Goal: Information Seeking & Learning: Learn about a topic

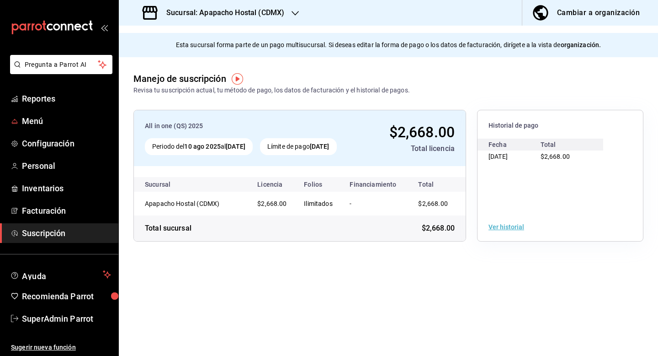
click at [12, 133] on ul "Reportes Menú Configuración Personal Inventarios Facturación Suscripción" at bounding box center [59, 166] width 118 height 154
click at [19, 126] on link "Menú" at bounding box center [59, 121] width 118 height 20
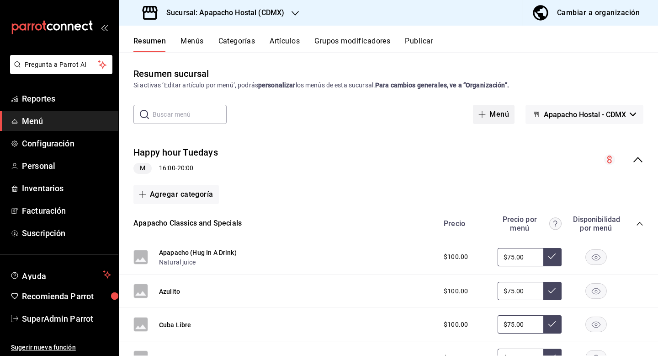
click at [506, 114] on button "Menú" at bounding box center [494, 114] width 42 height 19
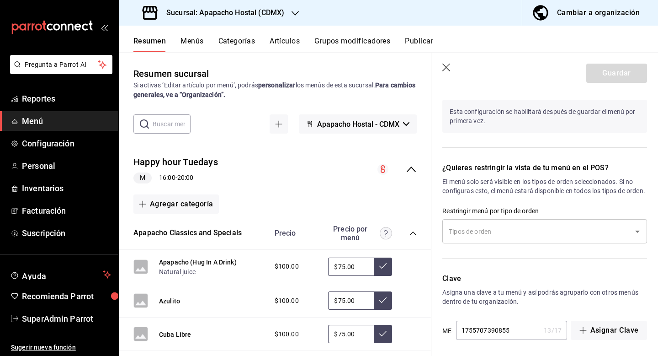
scroll to position [505, 0]
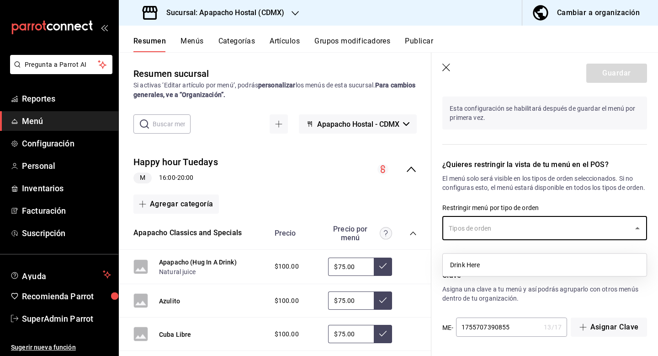
click at [494, 233] on input "text" at bounding box center [538, 228] width 183 height 16
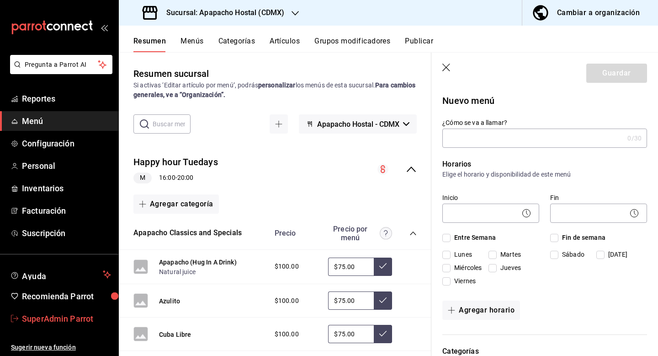
click at [57, 319] on span "SuperAdmin Parrot" at bounding box center [66, 318] width 89 height 12
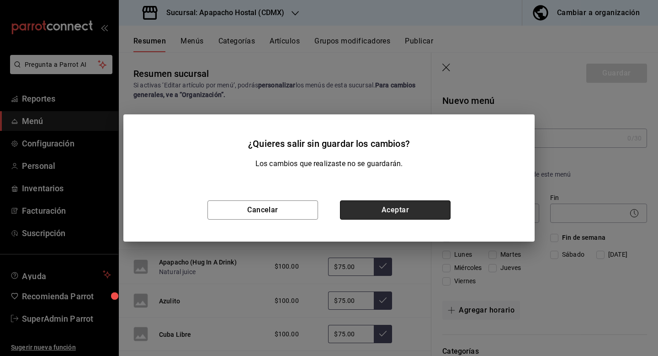
click at [391, 214] on button "Aceptar" at bounding box center [395, 209] width 111 height 19
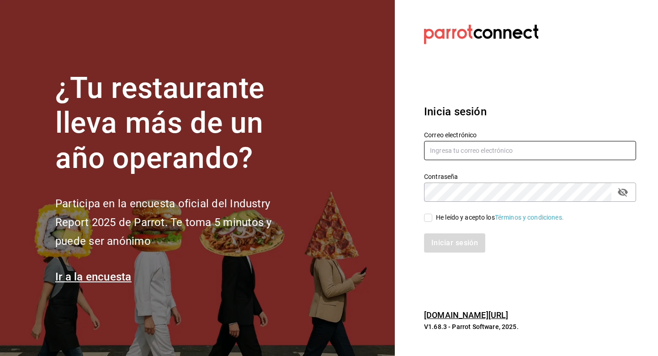
click at [464, 143] on input "text" at bounding box center [530, 150] width 212 height 19
type input "multiuser@papizzas.com"
click at [431, 216] on input "He leído y acepto los Términos y condiciones." at bounding box center [428, 217] width 8 height 8
checkbox input "true"
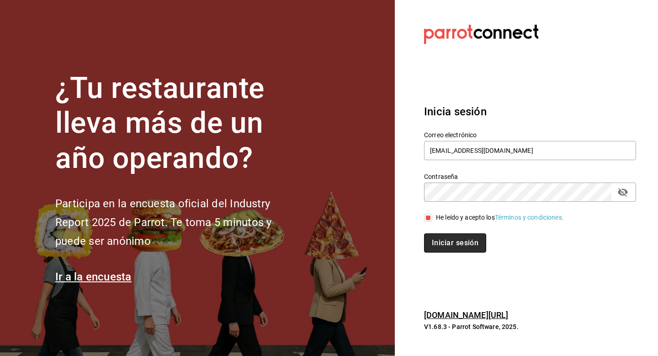
click at [432, 251] on button "Iniciar sesión" at bounding box center [455, 242] width 62 height 19
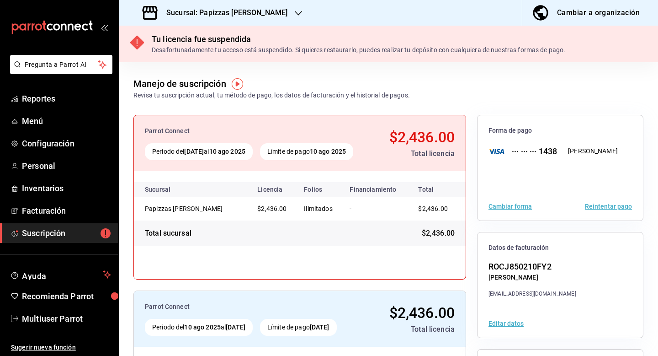
click at [295, 15] on icon "button" at bounding box center [298, 13] width 7 height 7
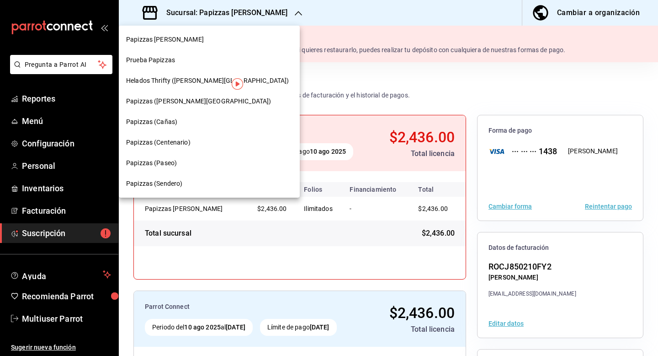
click at [170, 80] on span "Helados Thrifty (Valle Alto)" at bounding box center [207, 81] width 163 height 10
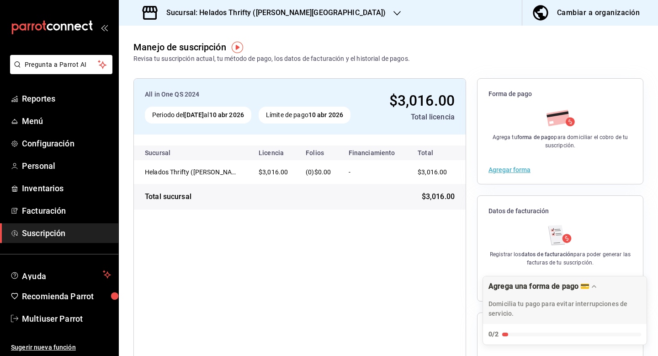
click at [264, 21] on div "Sucursal: Helados Thrifty (Valle Alto)" at bounding box center [265, 13] width 278 height 26
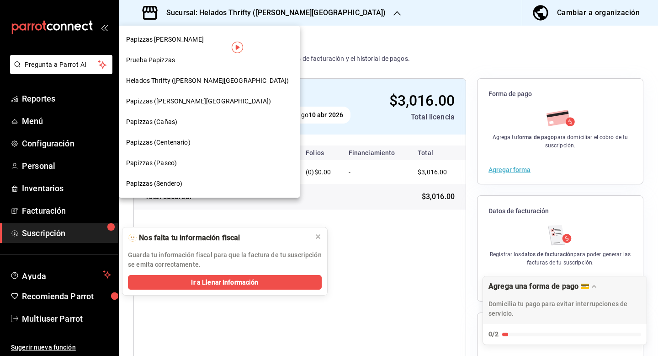
click at [182, 103] on span "Papizzas (Valle Alto)" at bounding box center [198, 101] width 145 height 10
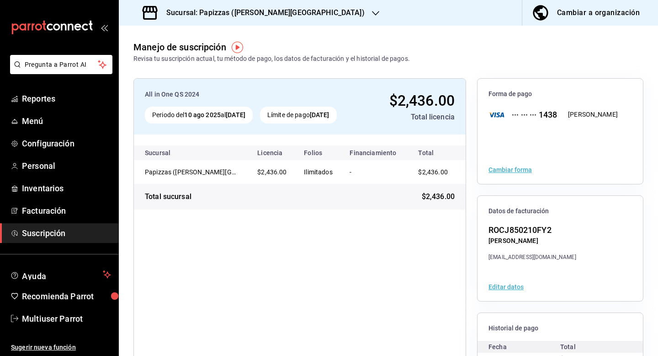
click at [252, 18] on h3 "Sucursal: Papizzas (Valle Alto)" at bounding box center [262, 12] width 206 height 11
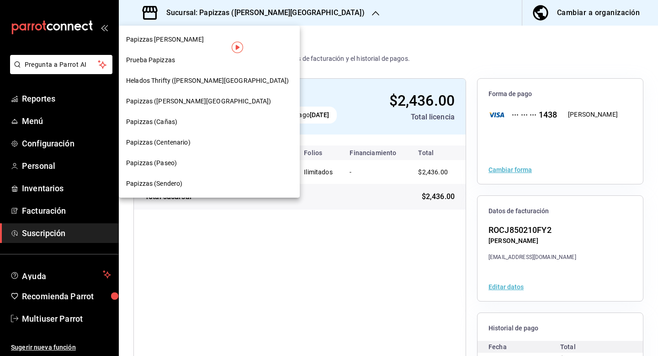
click at [185, 121] on div "Papizzas (Cañas)" at bounding box center [209, 122] width 166 height 10
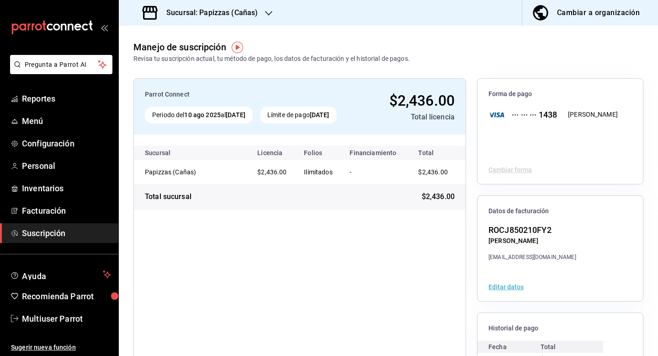
click at [215, 18] on div "Sucursal: Papizzas (Cañas)" at bounding box center [201, 13] width 150 height 26
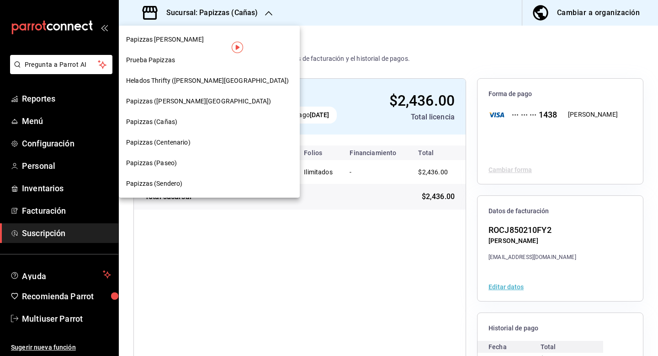
click at [186, 142] on span "Papizzas (Centenario)" at bounding box center [158, 143] width 64 height 10
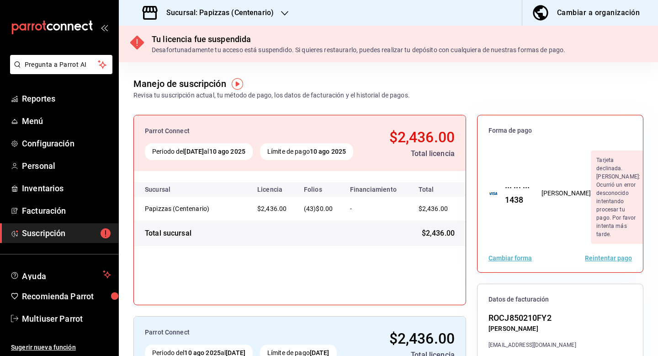
click at [267, 15] on h3 "Sucursal: Papizzas (Centenario)" at bounding box center [216, 12] width 115 height 11
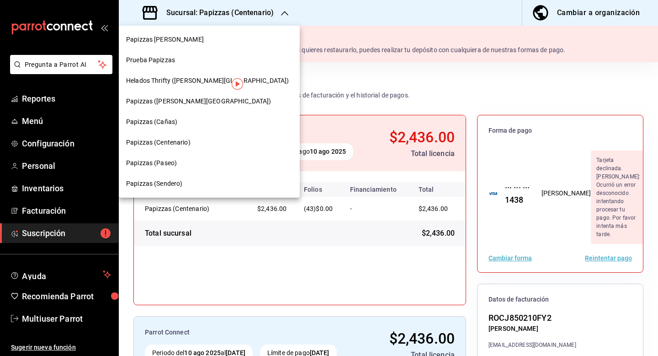
click at [192, 163] on div "Papizzas (Paseo)" at bounding box center [209, 163] width 166 height 10
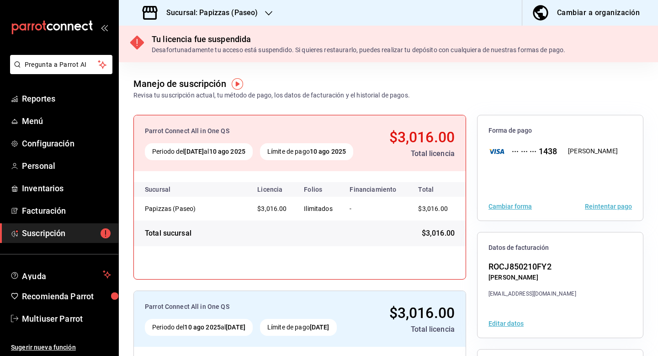
click at [242, 16] on h3 "Sucursal: Papizzas (Paseo)" at bounding box center [208, 12] width 99 height 11
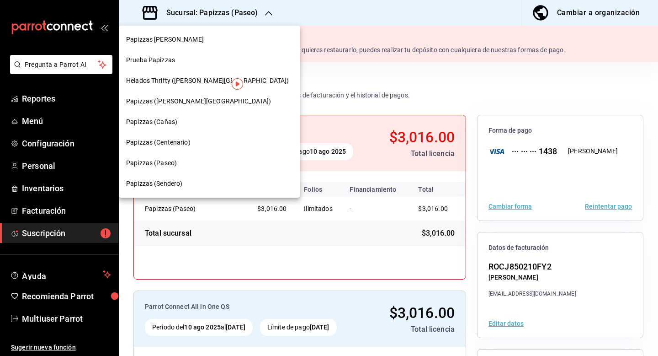
click at [197, 184] on div "Papizzas (Sendero)" at bounding box center [209, 184] width 166 height 10
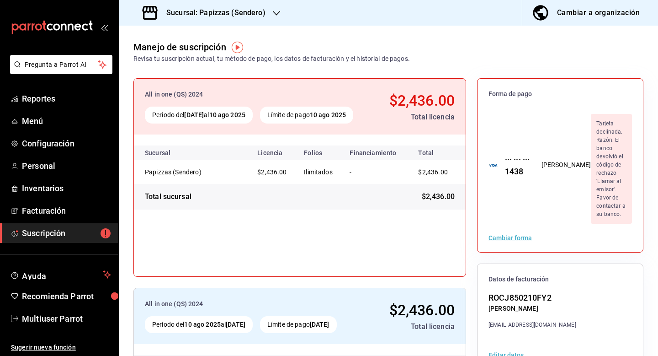
click at [33, 328] on ul "Sugerir nueva función" at bounding box center [59, 342] width 118 height 28
click at [45, 321] on span "Multiuser Parrot" at bounding box center [66, 318] width 89 height 12
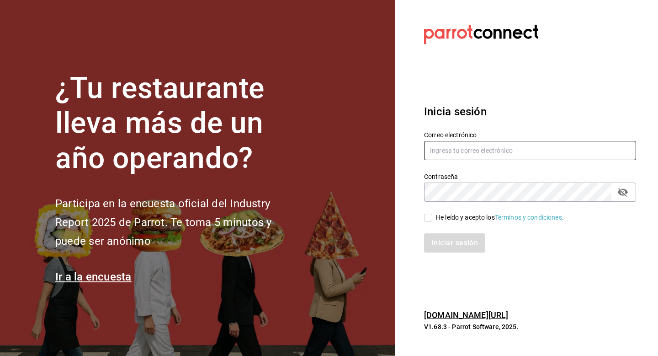
click at [519, 150] on input "text" at bounding box center [530, 150] width 212 height 19
type input "yucafresa@samara.com"
click at [434, 219] on span "He leído y acepto los Términos y condiciones." at bounding box center [498, 218] width 132 height 10
click at [432, 219] on input "He leído y acepto los Términos y condiciones." at bounding box center [428, 217] width 8 height 8
checkbox input "true"
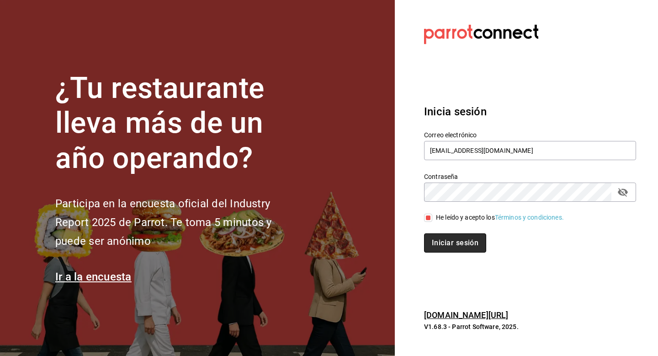
click at [434, 237] on button "Iniciar sesión" at bounding box center [455, 242] width 62 height 19
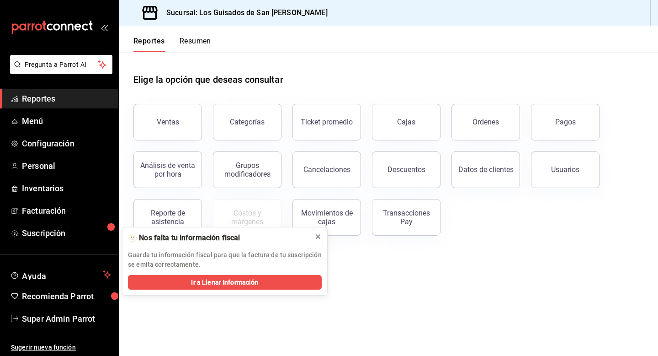
click at [318, 234] on icon at bounding box center [317, 236] width 7 height 7
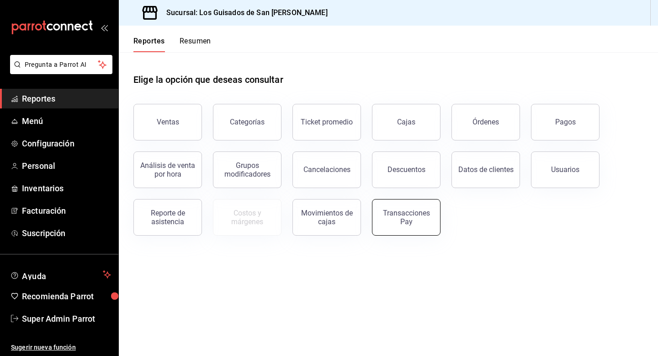
click at [424, 213] on div "Transacciones Pay" at bounding box center [406, 216] width 57 height 17
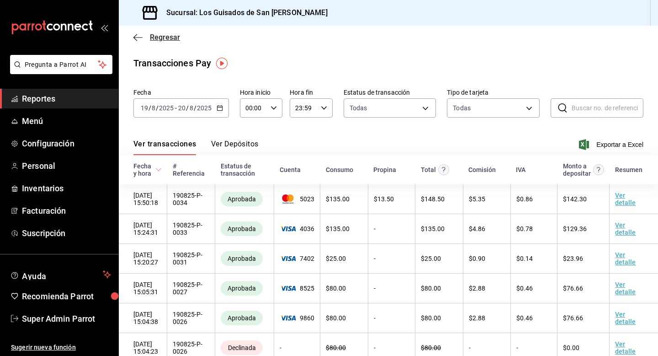
click at [169, 38] on span "Regresar" at bounding box center [165, 37] width 30 height 9
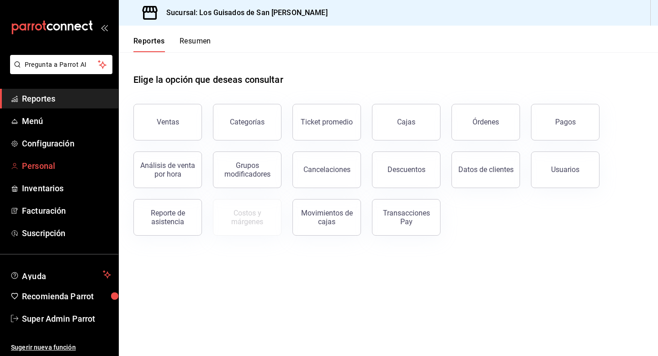
click at [37, 171] on span "Personal" at bounding box center [66, 166] width 89 height 12
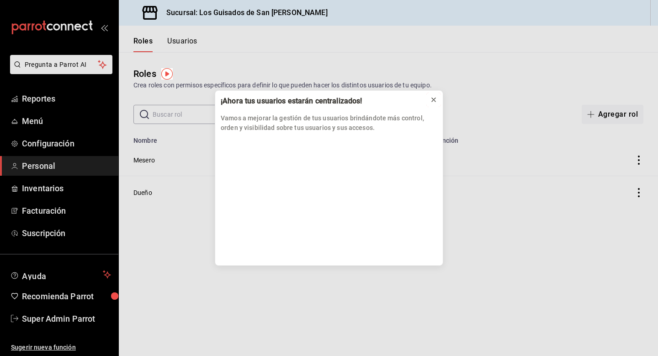
click at [433, 99] on icon at bounding box center [434, 100] width 4 height 4
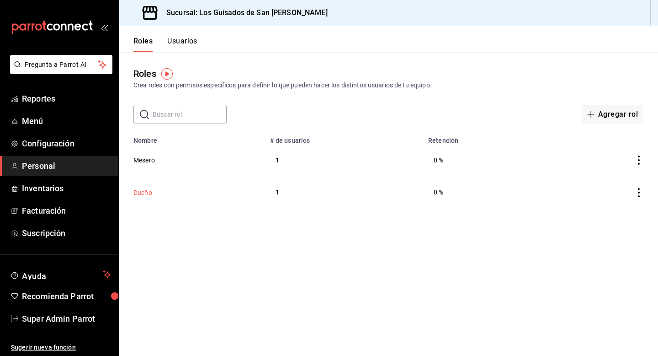
click at [145, 189] on button "Dueño" at bounding box center [142, 192] width 19 height 9
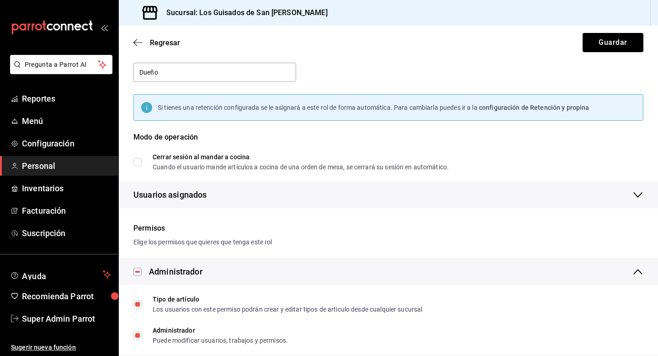
scroll to position [43, 0]
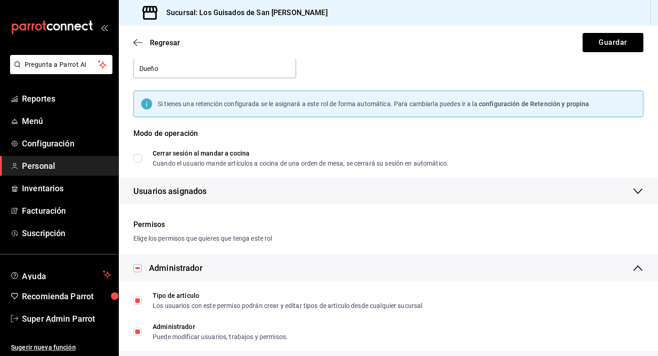
click at [286, 197] on div "Usuarios asignados" at bounding box center [388, 190] width 510 height 27
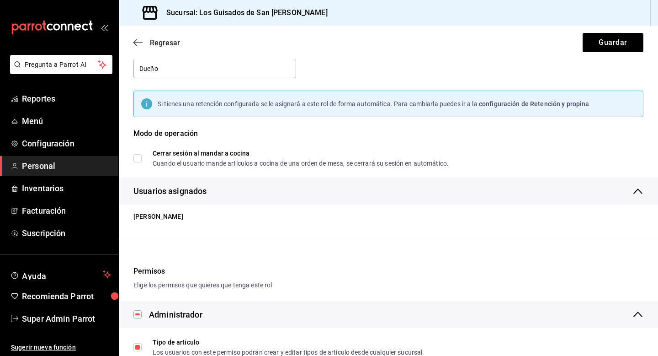
click at [165, 45] on span "Regresar" at bounding box center [165, 42] width 30 height 9
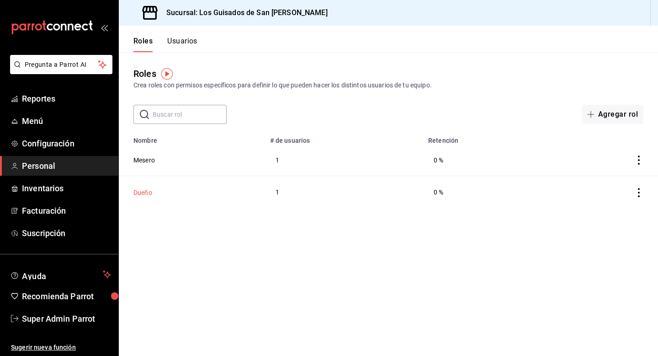
click at [141, 192] on button "Dueño" at bounding box center [142, 192] width 19 height 9
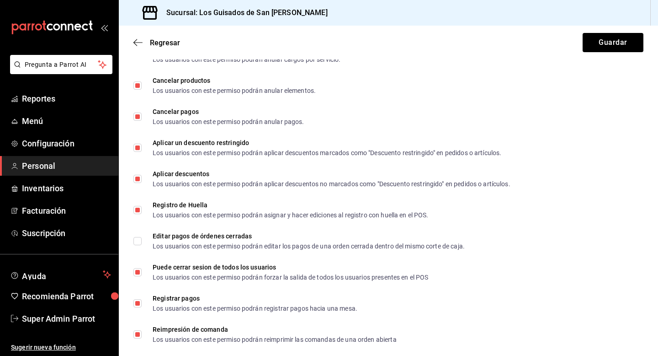
scroll to position [1628, 0]
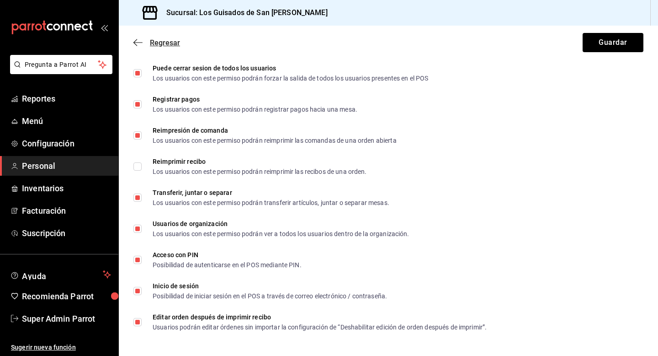
click at [158, 47] on span "Regresar" at bounding box center [165, 42] width 30 height 9
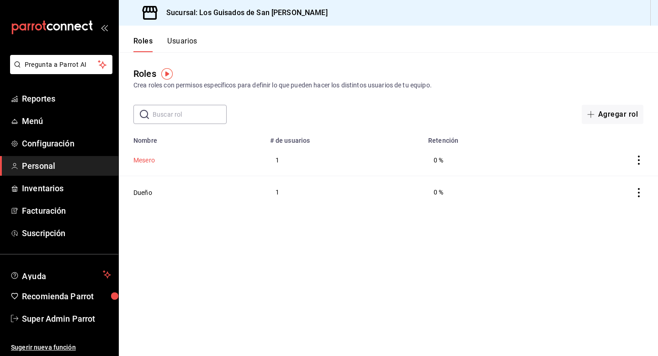
click at [146, 157] on button "Mesero" at bounding box center [143, 159] width 21 height 9
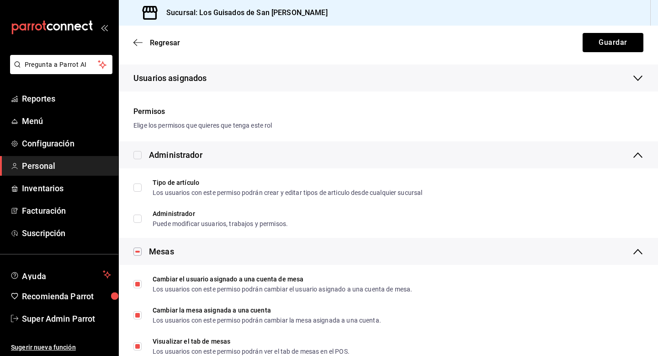
scroll to position [5, 0]
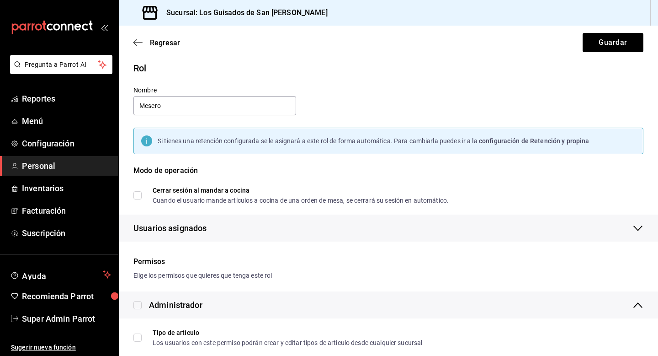
click at [210, 230] on div "Usuarios asignados" at bounding box center [388, 227] width 510 height 27
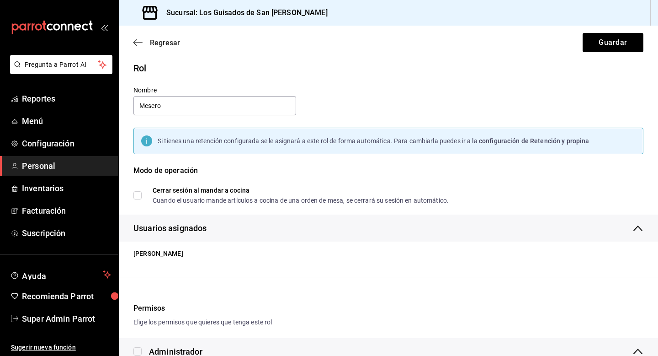
click at [157, 46] on span "Regresar" at bounding box center [165, 42] width 30 height 9
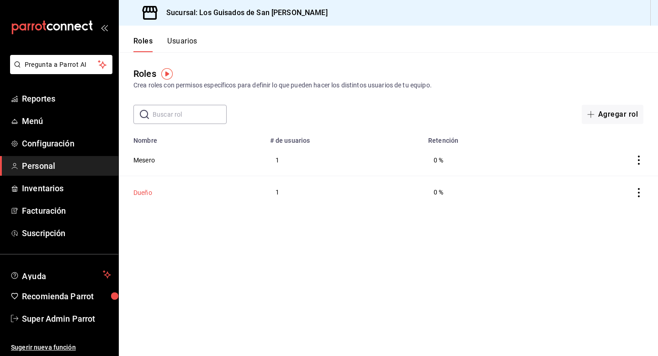
click at [140, 196] on button "Dueño" at bounding box center [142, 192] width 19 height 9
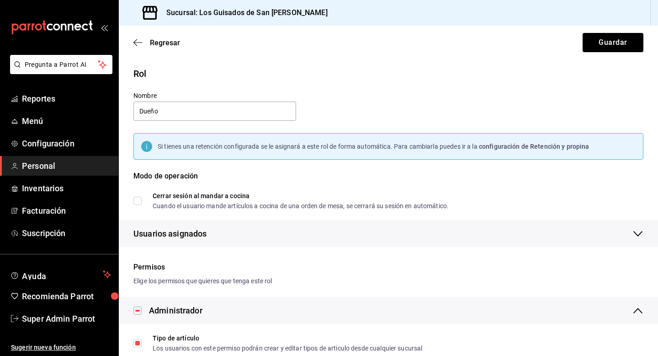
click at [176, 234] on span "Usuarios asignados" at bounding box center [169, 233] width 73 height 12
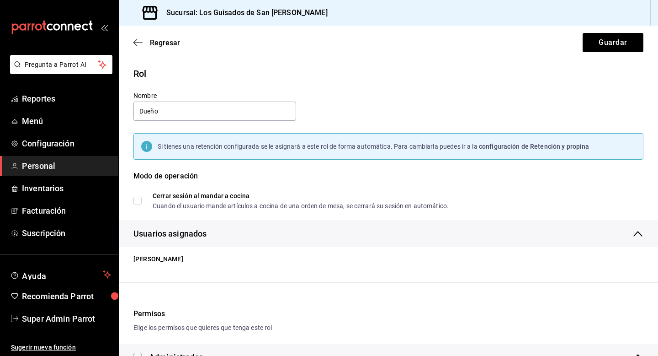
click at [176, 236] on span "Usuarios asignados" at bounding box center [169, 233] width 73 height 12
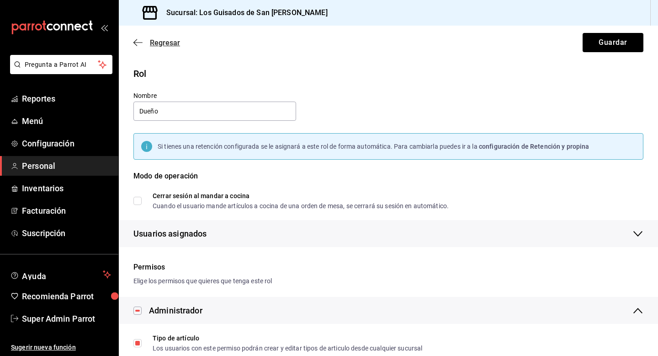
click at [168, 46] on span "Regresar" at bounding box center [165, 42] width 30 height 9
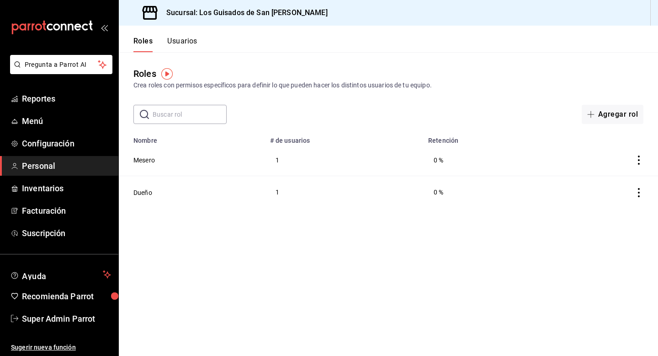
click at [29, 169] on span "Personal" at bounding box center [66, 166] width 89 height 12
click at [144, 193] on button "Dueño" at bounding box center [142, 192] width 19 height 9
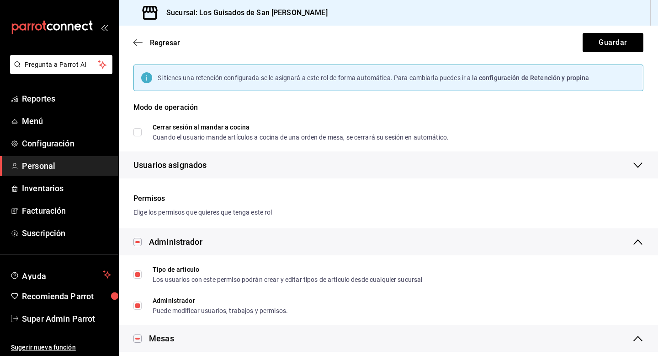
scroll to position [68, 0]
click at [195, 173] on div "Usuarios asignados" at bounding box center [388, 165] width 510 height 27
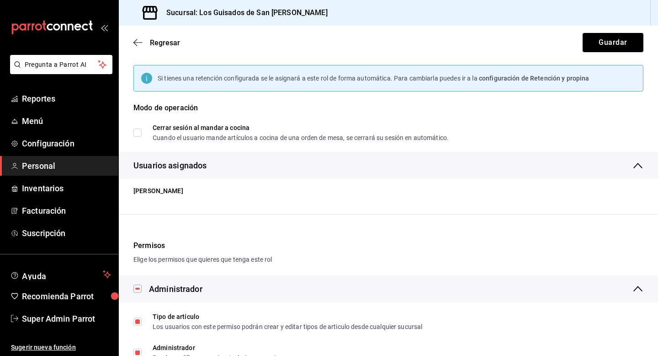
drag, startPoint x: 147, startPoint y: 191, endPoint x: 218, endPoint y: 196, distance: 71.0
click at [218, 196] on li "Javier Sandoval Muñoz" at bounding box center [392, 190] width 532 height 17
click at [220, 172] on div "Usuarios asignados" at bounding box center [388, 165] width 510 height 27
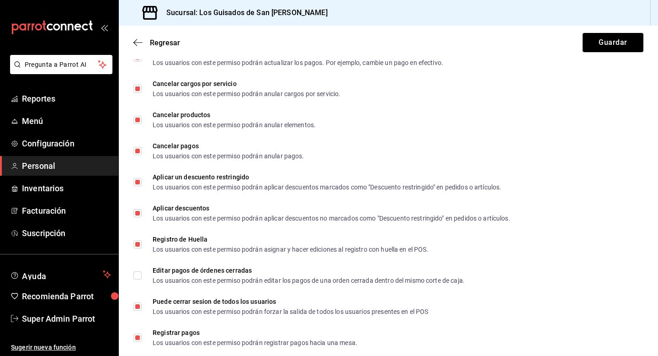
scroll to position [1466, 0]
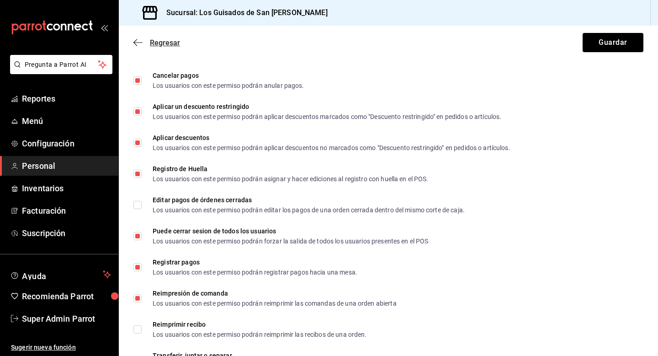
click at [165, 44] on span "Regresar" at bounding box center [165, 42] width 30 height 9
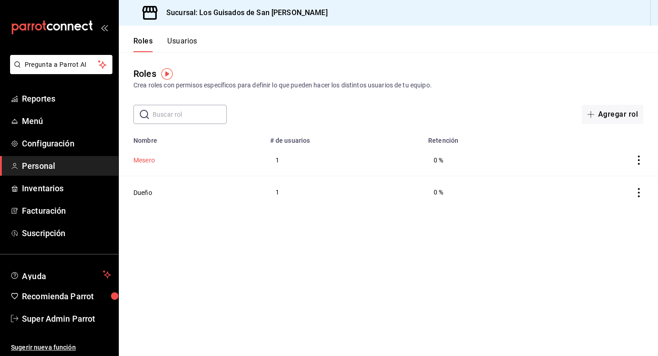
click at [150, 162] on button "Mesero" at bounding box center [143, 159] width 21 height 9
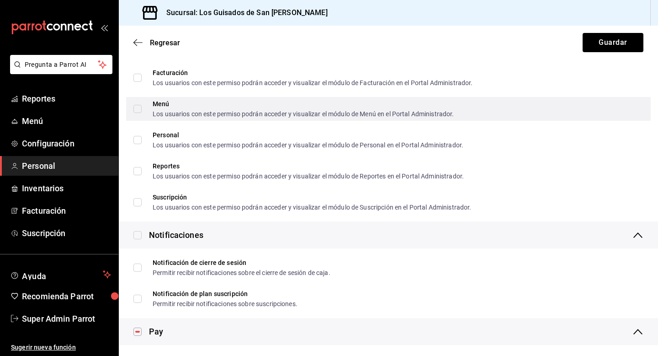
scroll to position [663, 0]
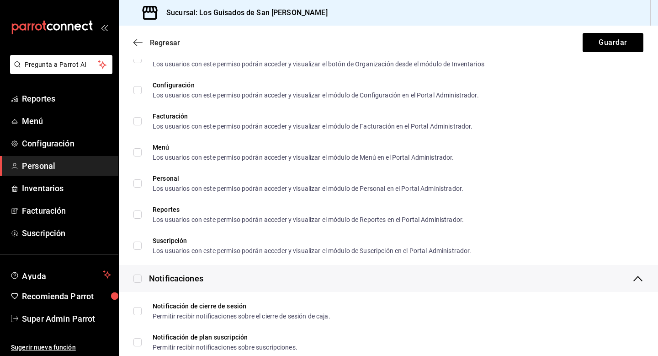
click at [162, 43] on span "Regresar" at bounding box center [165, 42] width 30 height 9
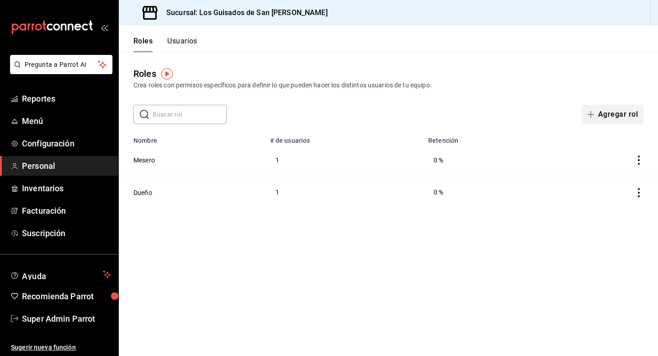
click at [623, 110] on button "Agregar rol" at bounding box center [613, 114] width 62 height 19
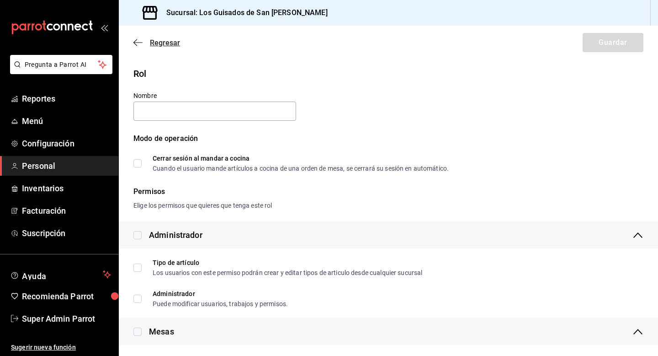
click at [162, 41] on span "Regresar" at bounding box center [165, 42] width 30 height 9
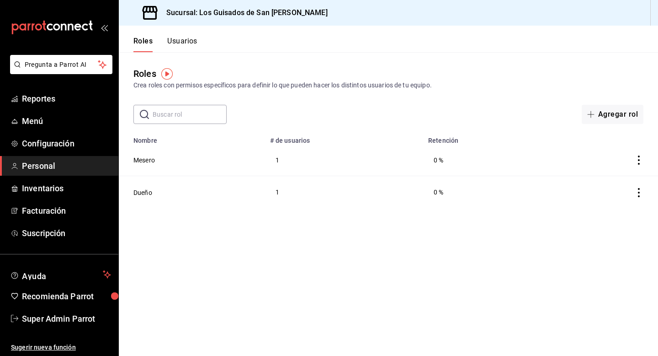
click at [175, 43] on button "Usuarios" at bounding box center [182, 45] width 30 height 16
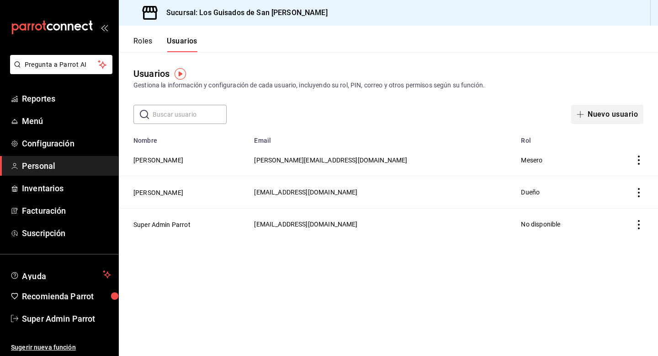
click at [605, 118] on button "Nuevo usuario" at bounding box center [607, 114] width 72 height 19
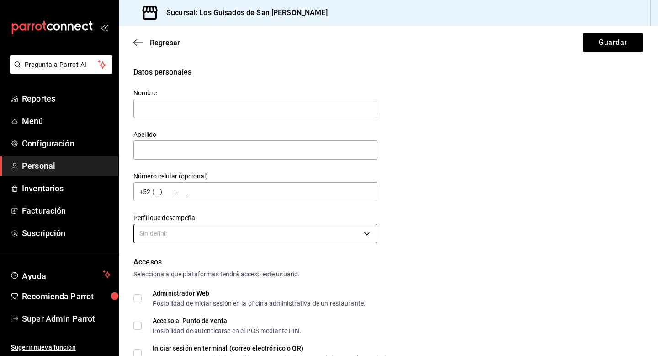
scroll to position [30, 0]
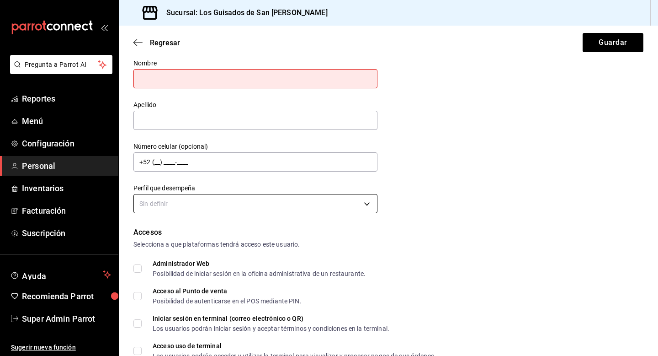
click at [289, 204] on body "Pregunta a Parrot AI Reportes Menú Configuración Personal Inventarios Facturaci…" at bounding box center [329, 178] width 658 height 356
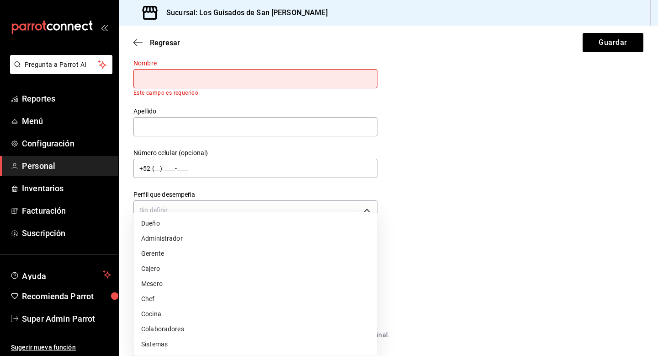
click at [449, 226] on div at bounding box center [329, 178] width 658 height 356
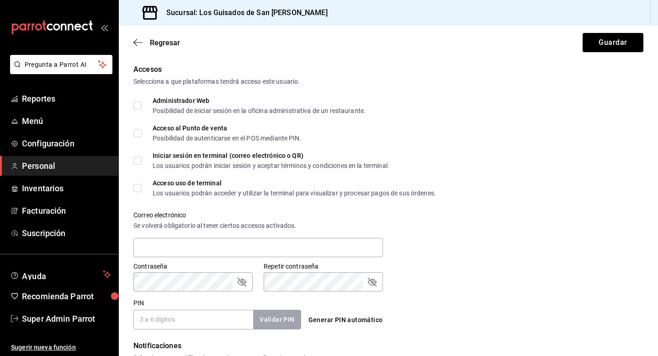
scroll to position [205, 0]
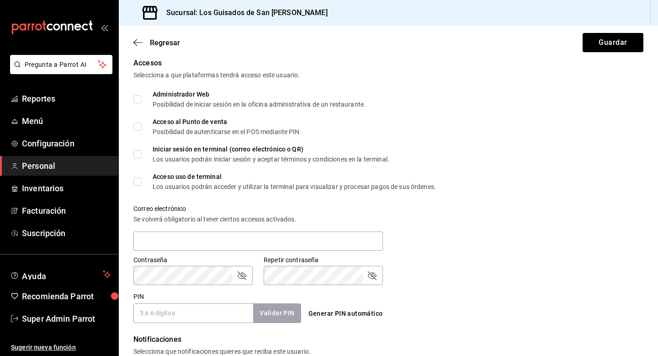
click at [135, 100] on input "Administrador Web Posibilidad de iniciar sesión en la oficina administrativa de…" at bounding box center [137, 99] width 8 height 8
click at [140, 101] on input "Administrador Web Posibilidad de iniciar sesión en la oficina administrativa de…" at bounding box center [137, 99] width 8 height 8
checkbox input "false"
click at [135, 125] on input "Acceso al Punto de venta Posibilidad de autenticarse en el POS mediante PIN." at bounding box center [137, 126] width 8 height 8
checkbox input "true"
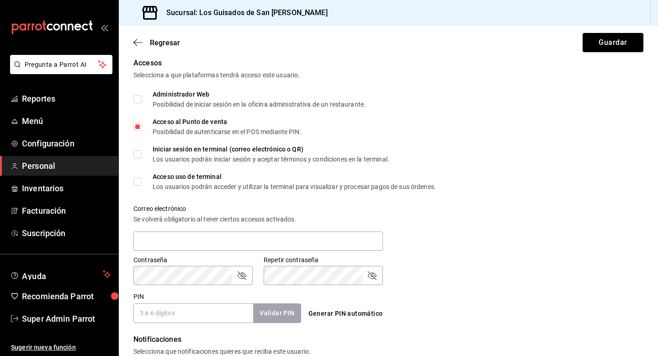
click at [138, 181] on input "Acceso uso de terminal Los usuarios podrán acceder y utilizar la terminal para …" at bounding box center [137, 181] width 8 height 8
checkbox input "false"
click at [138, 129] on input "Acceso al Punto de venta Posibilidad de autenticarse en el POS mediante PIN." at bounding box center [137, 126] width 8 height 8
checkbox input "false"
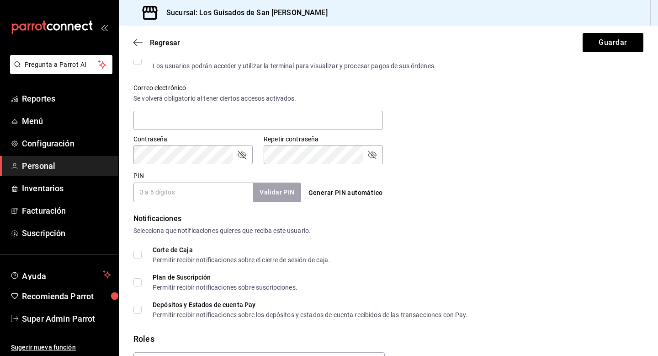
scroll to position [381, 0]
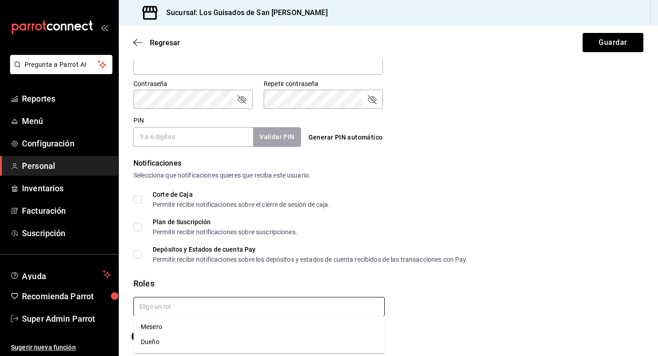
click at [179, 309] on input "text" at bounding box center [258, 306] width 251 height 19
click at [219, 286] on div "Roles" at bounding box center [388, 283] width 510 height 12
click at [162, 41] on span "Regresar" at bounding box center [165, 42] width 30 height 9
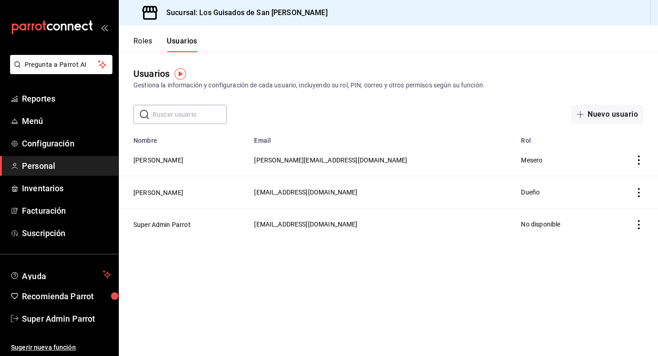
click at [142, 43] on button "Roles" at bounding box center [142, 45] width 19 height 16
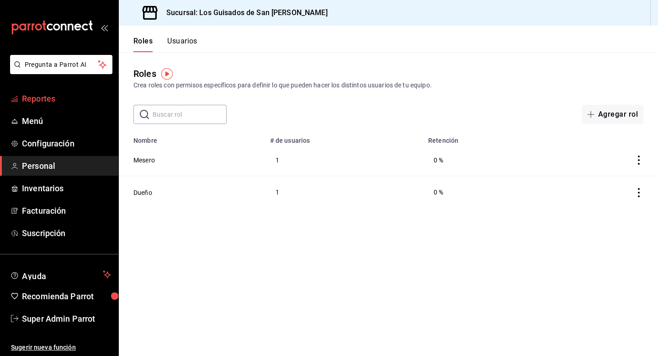
click at [31, 106] on link "Reportes" at bounding box center [59, 99] width 118 height 20
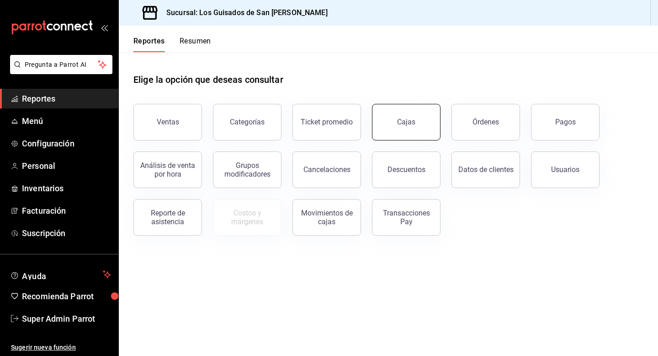
click at [402, 120] on div "Cajas" at bounding box center [406, 121] width 18 height 9
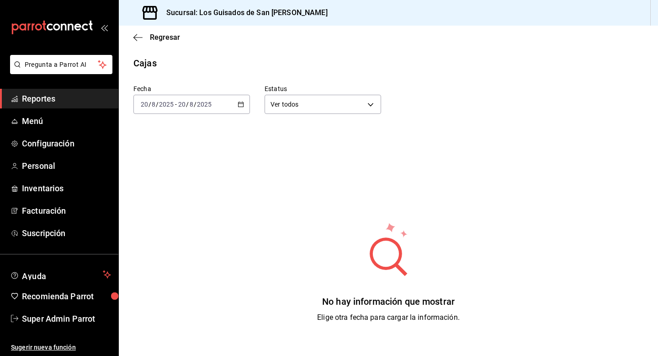
click at [241, 101] on icon "button" at bounding box center [241, 104] width 6 height 6
click at [185, 192] on span "Mes actual" at bounding box center [176, 194] width 71 height 10
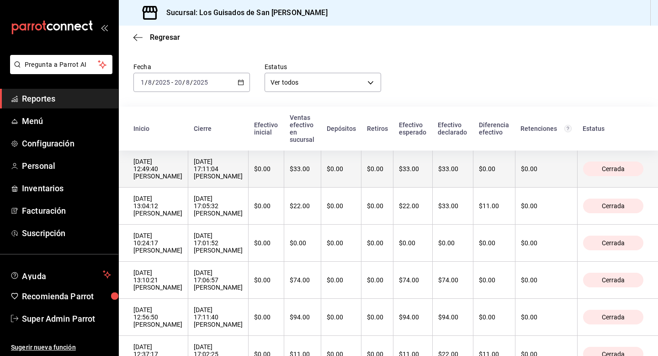
scroll to position [24, 0]
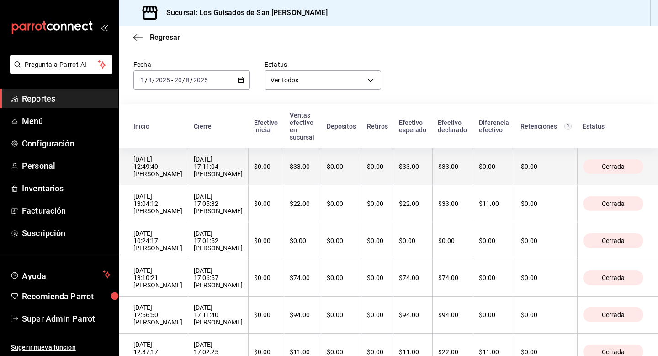
click at [243, 171] on div "19/08/2025 17:11:04 Diana Patricia Castillo Hernandez" at bounding box center [218, 166] width 49 height 22
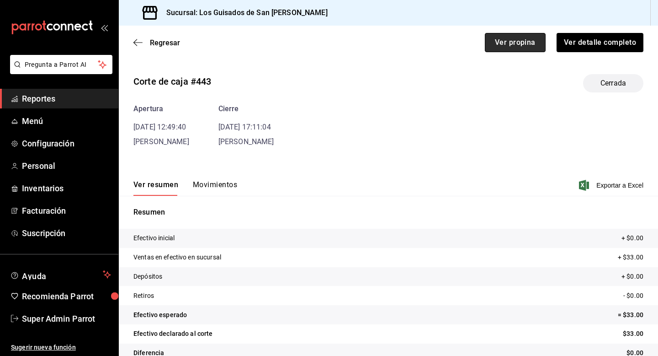
click at [500, 47] on button "Ver propina" at bounding box center [515, 42] width 61 height 19
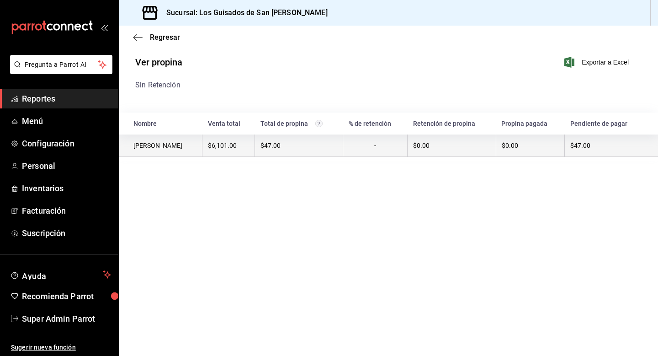
scroll to position [0, 15]
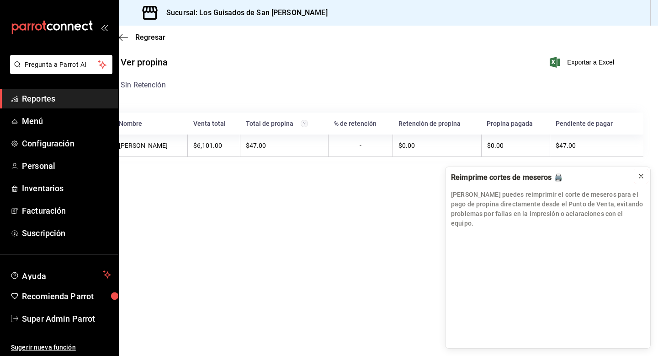
click at [642, 180] on icon at bounding box center [641, 175] width 7 height 7
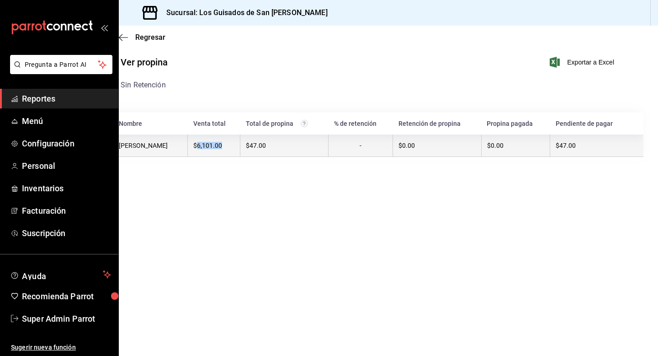
drag, startPoint x: 240, startPoint y: 148, endPoint x: 269, endPoint y: 148, distance: 28.3
click at [234, 148] on div "$6,101.00" at bounding box center [213, 145] width 41 height 7
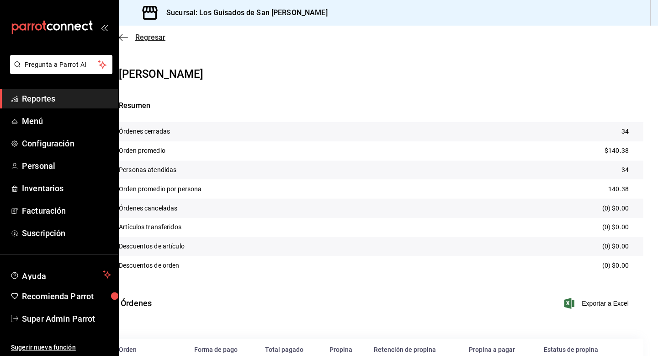
click at [151, 39] on span "Regresar" at bounding box center [150, 37] width 30 height 9
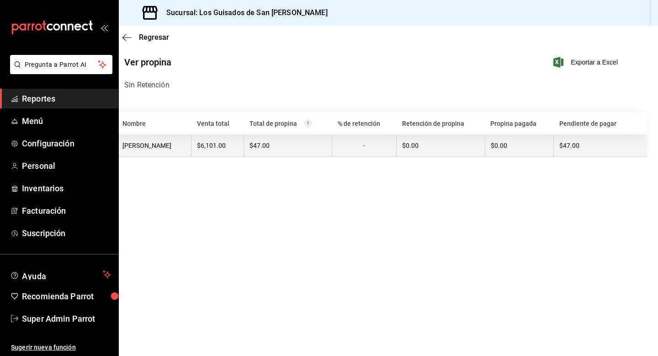
scroll to position [0, 13]
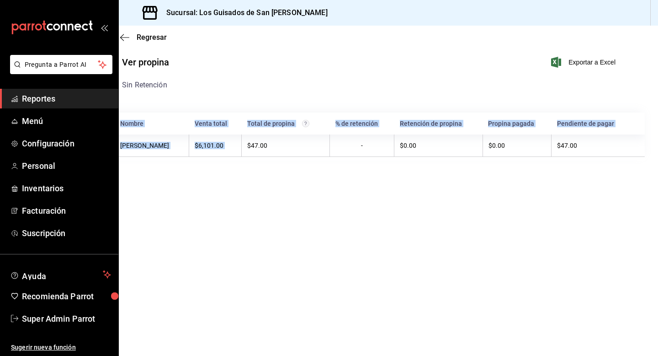
drag, startPoint x: 286, startPoint y: 145, endPoint x: 313, endPoint y: 211, distance: 71.0
click at [313, 208] on main "Regresar Ver propina Exportar a Excel Sin Retención Nombre Venta total Total de…" at bounding box center [375, 191] width 539 height 330
click at [313, 211] on main "Regresar Ver propina Exportar a Excel Sin Retención Nombre Venta total Total de…" at bounding box center [375, 191] width 539 height 330
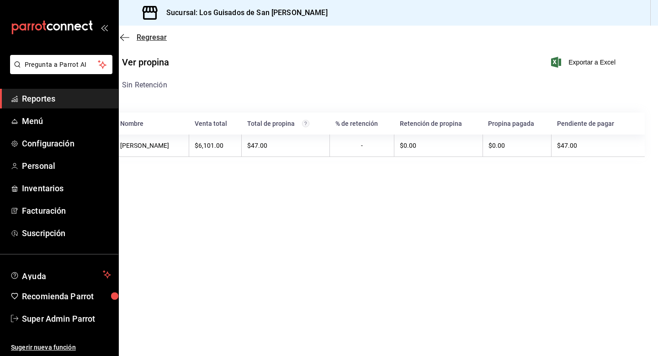
click at [150, 33] on span "Regresar" at bounding box center [152, 37] width 30 height 9
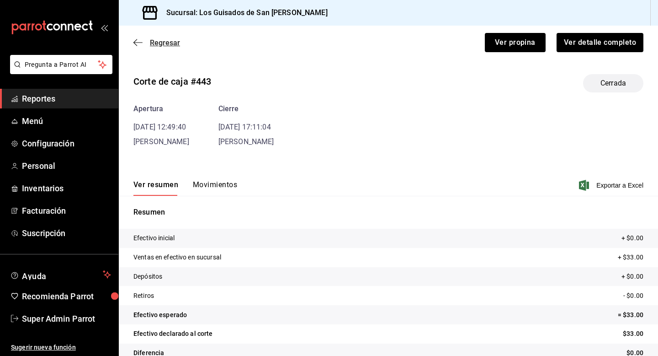
click at [154, 40] on span "Regresar" at bounding box center [165, 42] width 30 height 9
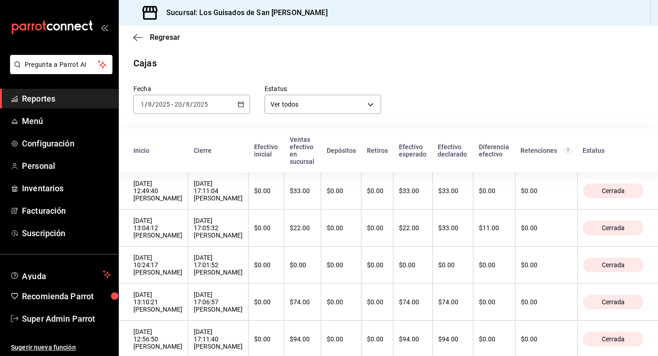
click at [57, 100] on span "Reportes" at bounding box center [66, 98] width 89 height 12
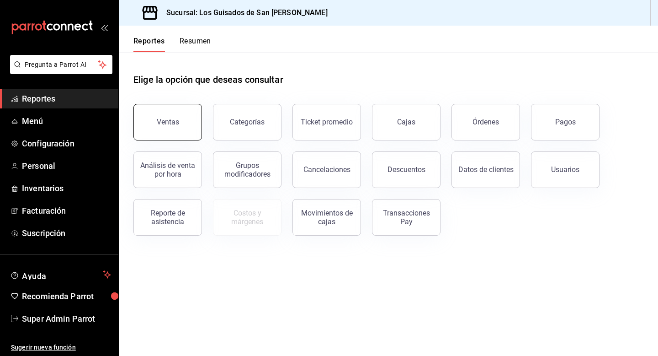
click at [176, 120] on div "Ventas" at bounding box center [168, 121] width 22 height 9
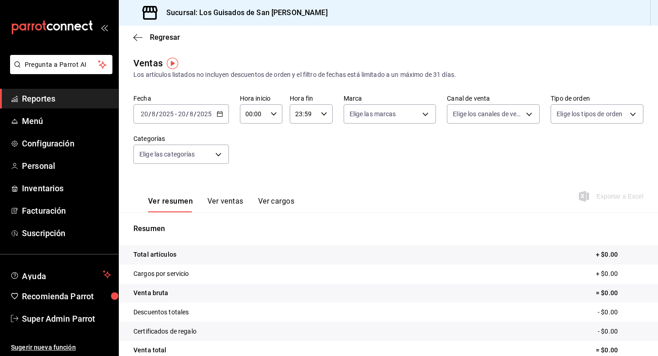
scroll to position [5, 0]
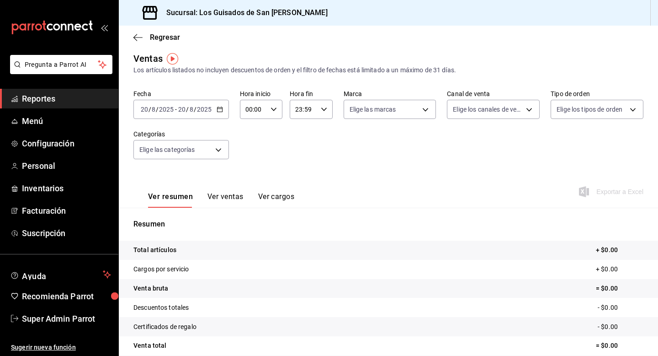
click at [218, 110] on icon "button" at bounding box center [220, 109] width 6 height 6
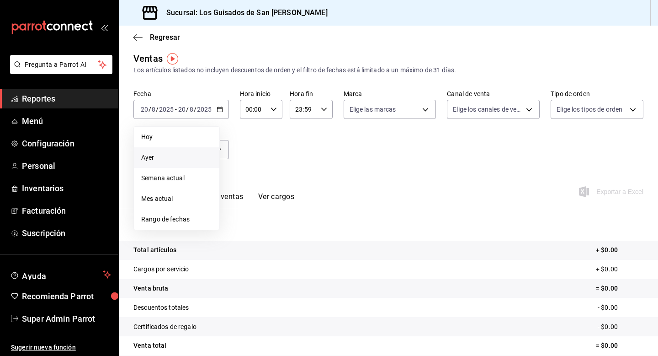
click at [193, 156] on span "Ayer" at bounding box center [176, 158] width 71 height 10
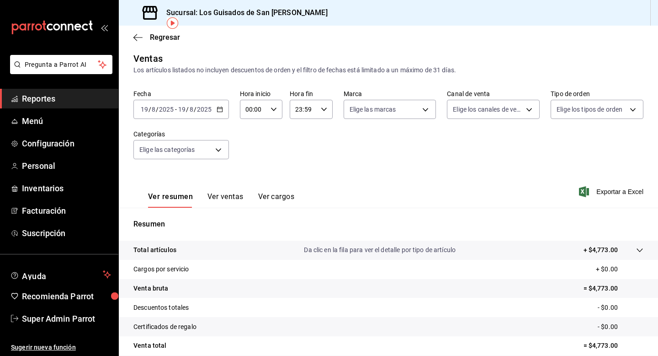
scroll to position [82, 0]
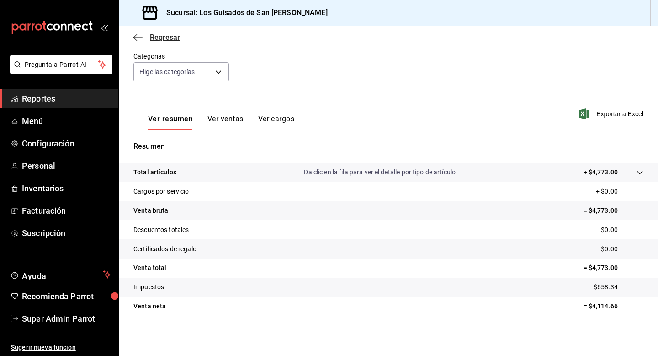
click at [163, 37] on span "Regresar" at bounding box center [165, 37] width 30 height 9
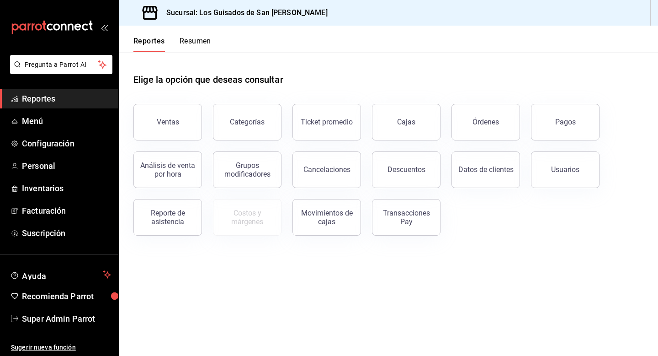
click at [186, 34] on div "Reportes Resumen" at bounding box center [165, 39] width 92 height 27
click at [186, 38] on button "Resumen" at bounding box center [196, 45] width 32 height 16
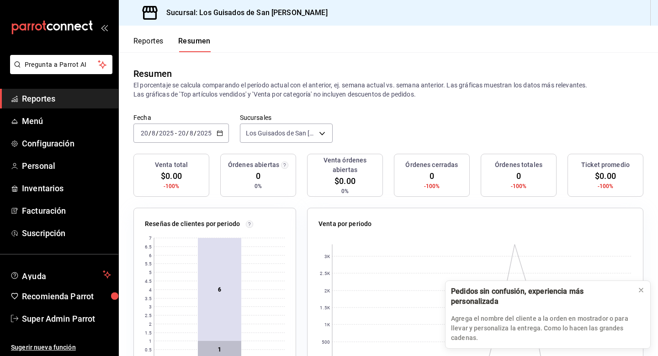
click at [219, 133] on icon "button" at bounding box center [220, 133] width 6 height 6
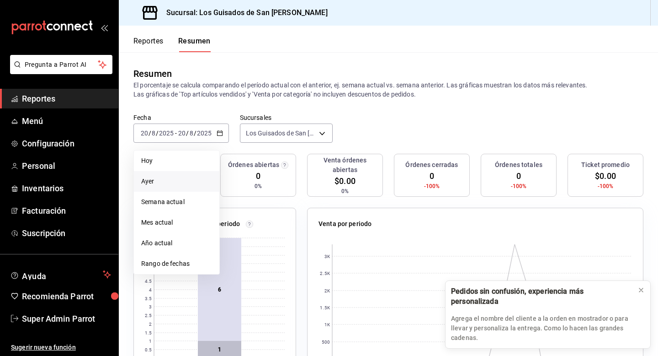
click at [181, 178] on span "Ayer" at bounding box center [176, 181] width 71 height 10
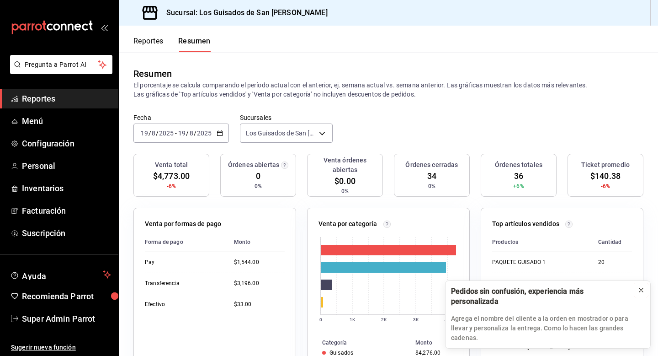
click at [641, 292] on icon at bounding box center [641, 290] width 4 height 4
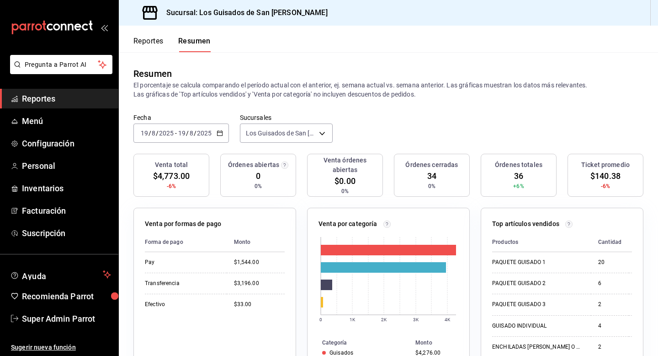
click at [147, 48] on button "Reportes" at bounding box center [148, 45] width 30 height 16
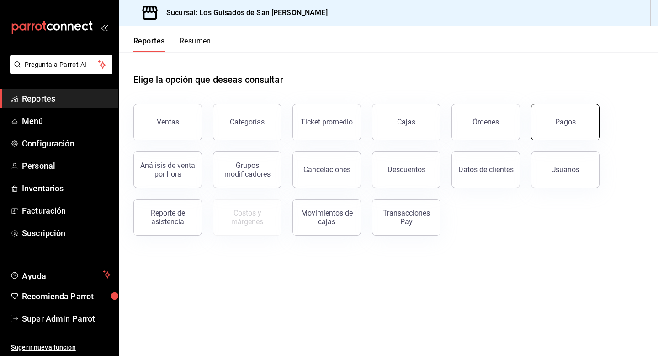
click at [561, 136] on button "Pagos" at bounding box center [565, 122] width 69 height 37
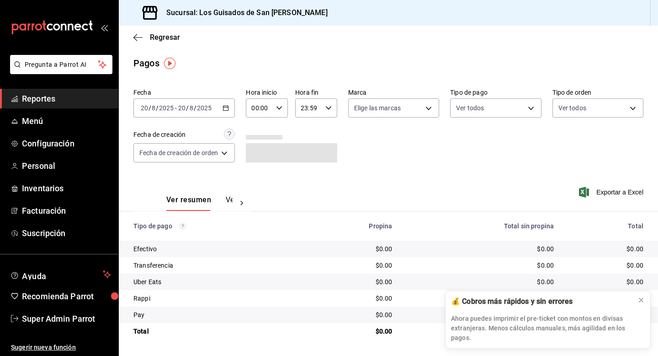
click at [229, 109] on icon "button" at bounding box center [226, 108] width 6 height 6
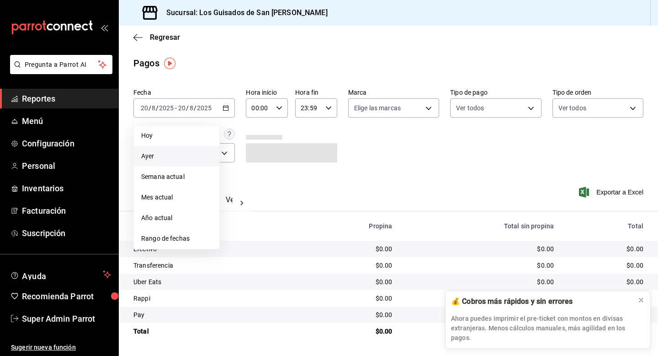
click at [195, 158] on span "Ayer" at bounding box center [176, 156] width 71 height 10
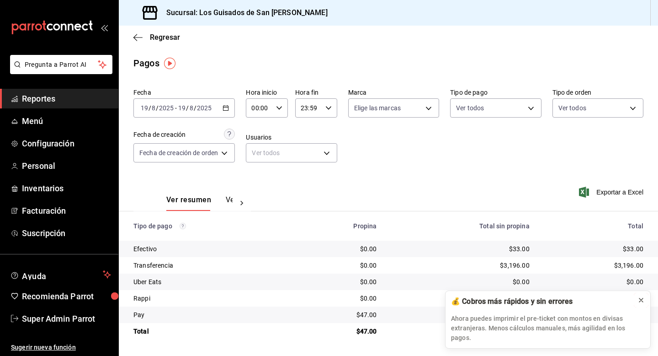
click at [641, 303] on icon at bounding box center [641, 299] width 7 height 7
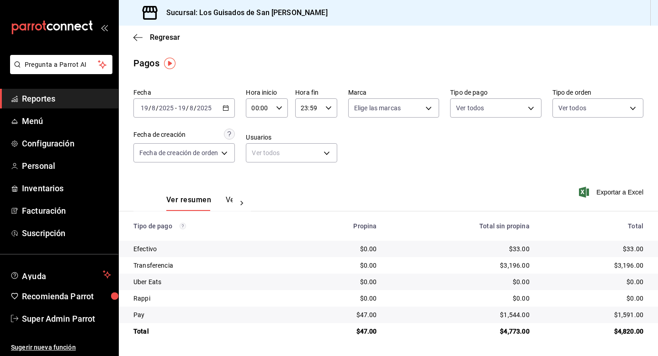
drag, startPoint x: 129, startPoint y: 319, endPoint x: 201, endPoint y: 319, distance: 72.2
click at [201, 319] on td "Pay" at bounding box center [207, 314] width 176 height 16
drag, startPoint x: 501, startPoint y: 314, endPoint x: 535, endPoint y: 318, distance: 34.1
click at [535, 318] on td "$1,544.00" at bounding box center [460, 314] width 153 height 16
drag, startPoint x: 351, startPoint y: 314, endPoint x: 383, endPoint y: 316, distance: 31.6
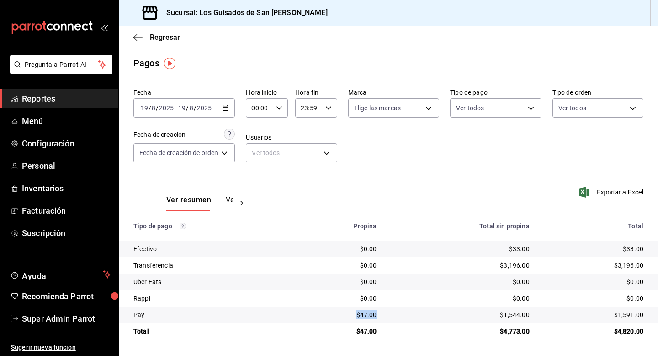
click at [383, 316] on td "$47.00" at bounding box center [339, 314] width 90 height 16
drag, startPoint x: 383, startPoint y: 316, endPoint x: 353, endPoint y: 316, distance: 29.7
click at [353, 316] on td "$47.00" at bounding box center [339, 314] width 90 height 16
drag, startPoint x: 627, startPoint y: 224, endPoint x: 629, endPoint y: 339, distance: 115.2
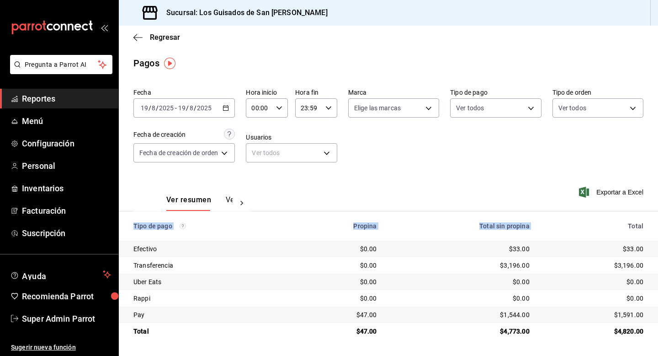
click at [629, 339] on main "Regresar Pagos Fecha 2025-08-19 19 / 8 / 2025 - 2025-08-19 19 / 8 / 2025 Hora i…" at bounding box center [388, 191] width 539 height 330
click at [629, 339] on td "$4,820.00" at bounding box center [597, 331] width 121 height 16
drag, startPoint x: 615, startPoint y: 330, endPoint x: 658, endPoint y: 331, distance: 42.5
click at [658, 331] on td "$4,820.00" at bounding box center [597, 331] width 121 height 16
click at [573, 320] on td "$1,591.00" at bounding box center [597, 314] width 121 height 16
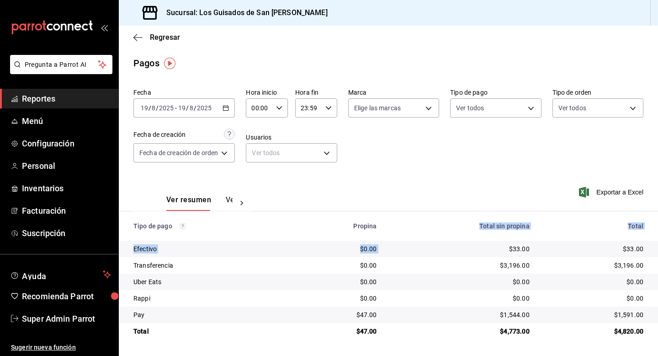
drag, startPoint x: 481, startPoint y: 225, endPoint x: 500, endPoint y: 249, distance: 30.5
click at [500, 249] on table "Tipo de pago Propina Total sin propina Total Efectivo $0.00 $33.00 $33.00 Trans…" at bounding box center [388, 275] width 539 height 128
click at [476, 171] on div "Fecha 2025-08-19 19 / 8 / 2025 - 2025-08-19 19 / 8 / 2025 Hora inicio 00:00 Hor…" at bounding box center [388, 129] width 510 height 89
click at [223, 106] on div "[DATE] [DATE] - [DATE] [DATE]" at bounding box center [183, 107] width 101 height 19
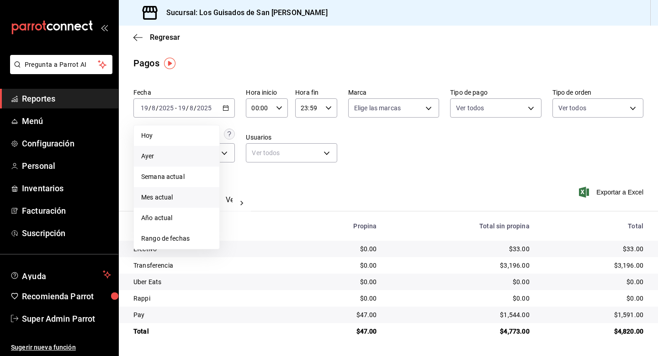
click at [177, 197] on span "Mes actual" at bounding box center [176, 197] width 71 height 10
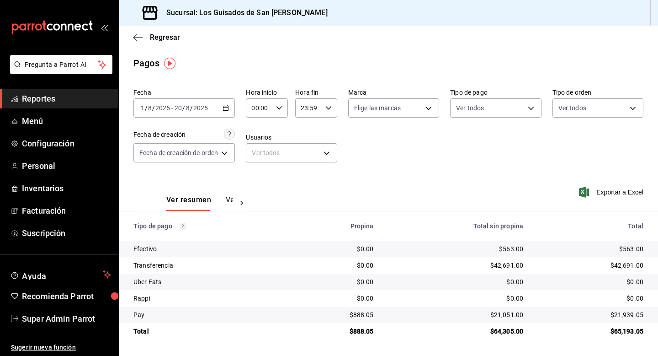
click at [223, 111] on div "2025-08-01 1 / 8 / 2025 - 2025-08-20 20 / 8 / 2025" at bounding box center [183, 107] width 101 height 19
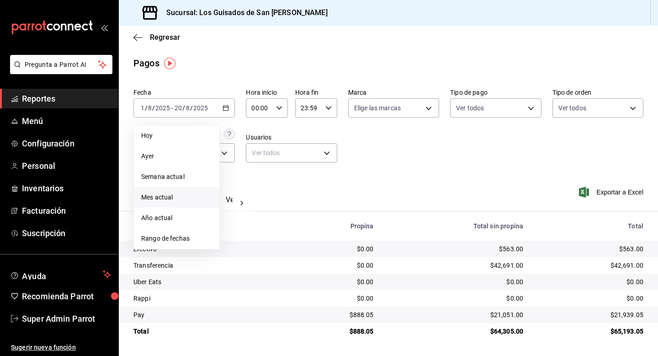
click at [286, 200] on div "Ver resumen Ver pagos Exportar a Excel" at bounding box center [388, 197] width 539 height 48
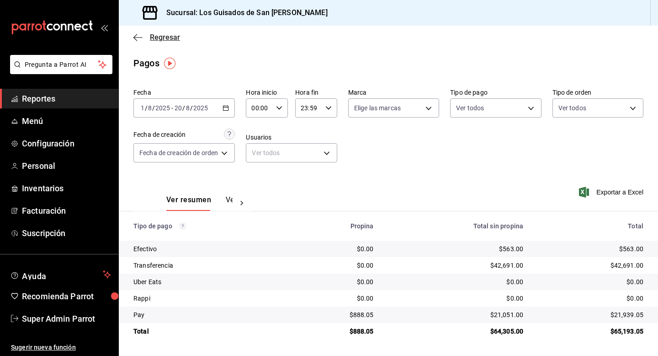
click at [170, 37] on span "Regresar" at bounding box center [165, 37] width 30 height 9
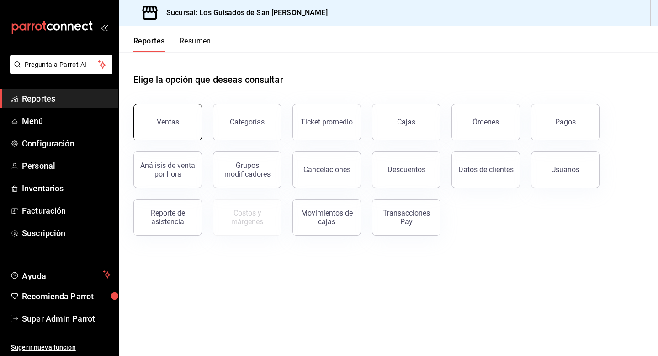
click at [185, 125] on button "Ventas" at bounding box center [167, 122] width 69 height 37
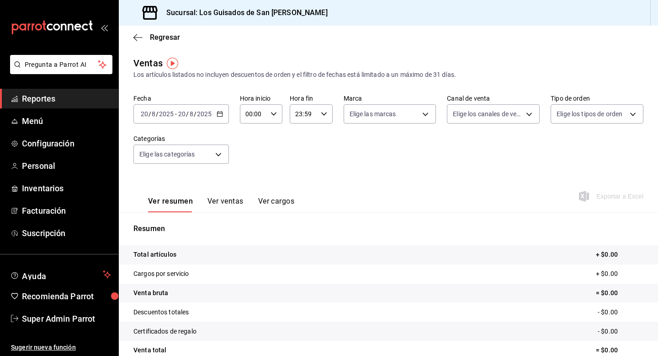
click at [220, 110] on div "2025-08-20 20 / 8 / 2025 - 2025-08-20 20 / 8 / 2025" at bounding box center [181, 113] width 96 height 19
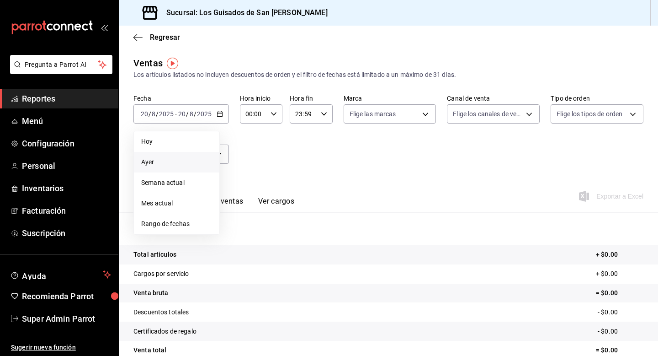
click at [186, 164] on span "Ayer" at bounding box center [176, 162] width 71 height 10
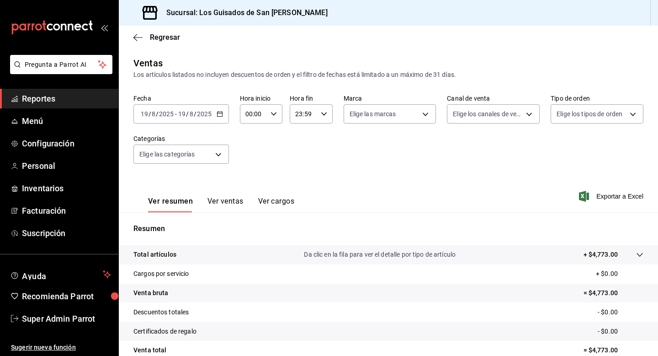
scroll to position [82, 0]
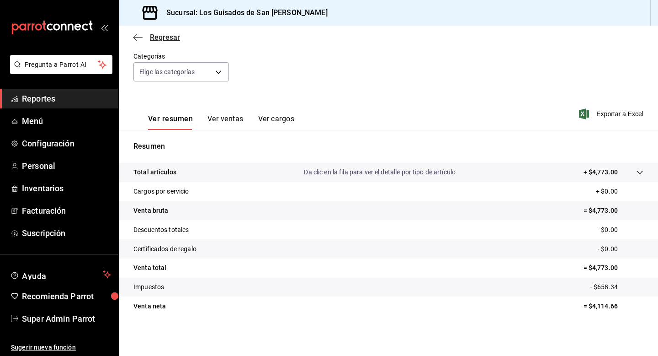
click at [161, 39] on span "Regresar" at bounding box center [165, 37] width 30 height 9
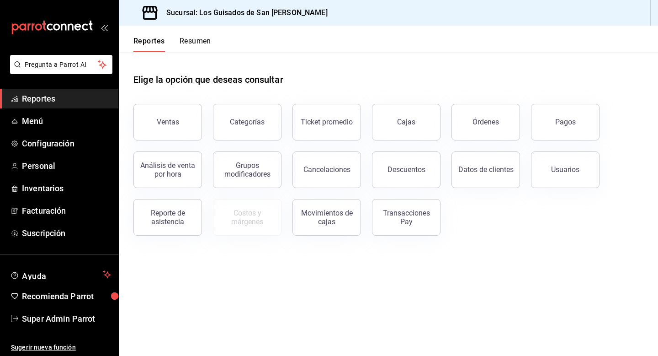
click at [596, 136] on div "Pagos" at bounding box center [560, 117] width 80 height 48
click at [573, 124] on div "Pagos" at bounding box center [565, 121] width 21 height 9
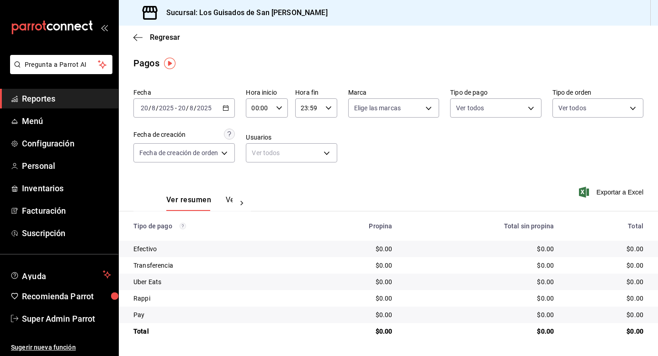
click at [227, 107] on icon "button" at bounding box center [226, 108] width 6 height 6
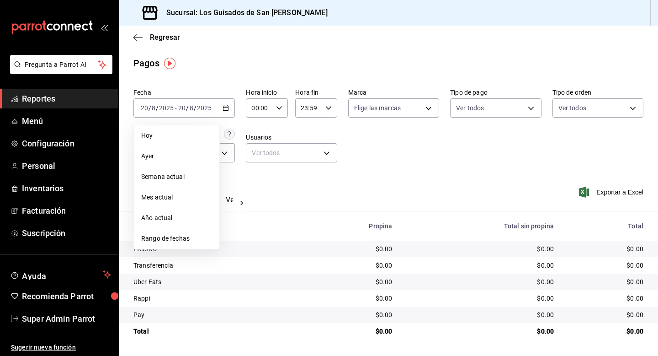
click at [169, 269] on div "Transferencia" at bounding box center [215, 265] width 164 height 9
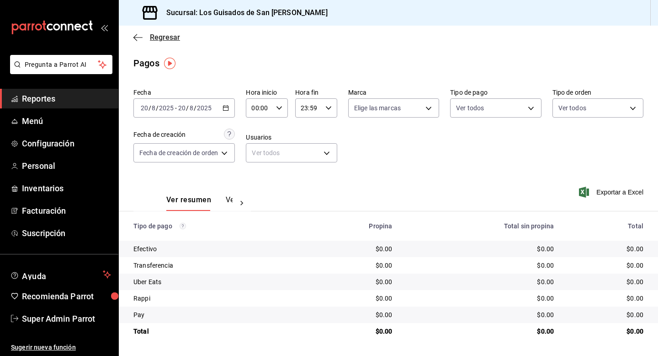
click at [162, 35] on span "Regresar" at bounding box center [165, 37] width 30 height 9
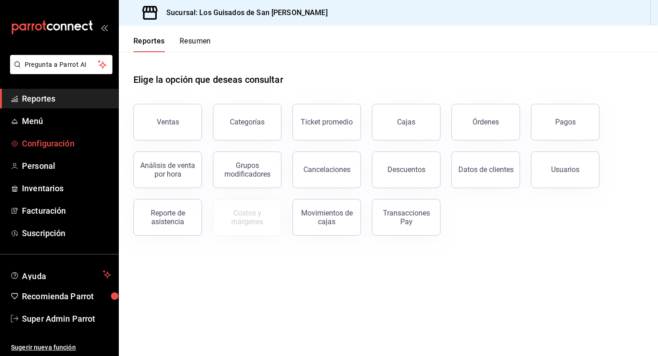
click at [44, 148] on span "Configuración" at bounding box center [66, 143] width 89 height 12
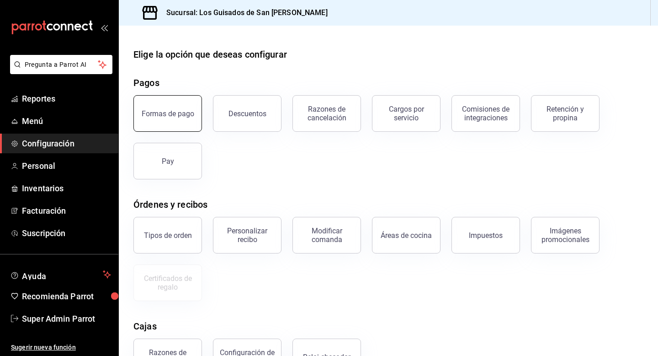
click at [165, 108] on button "Formas de pago" at bounding box center [167, 113] width 69 height 37
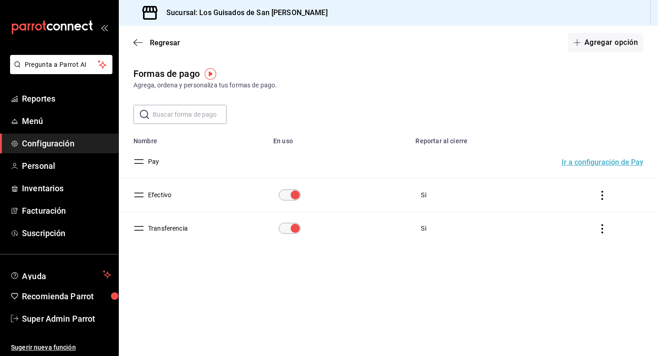
drag, startPoint x: 146, startPoint y: 228, endPoint x: 197, endPoint y: 271, distance: 66.9
click at [197, 271] on div "Formas de pago Agrega, ordena y personaliza tus formas de pago. ​ ​ Lo sentimos…" at bounding box center [388, 172] width 539 height 211
click at [173, 43] on span "Regresar" at bounding box center [165, 42] width 30 height 9
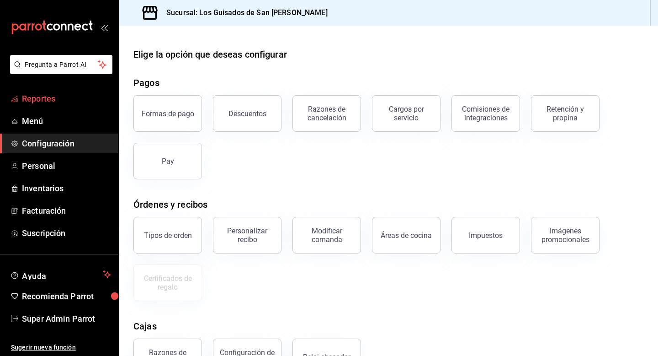
click at [49, 95] on span "Reportes" at bounding box center [66, 98] width 89 height 12
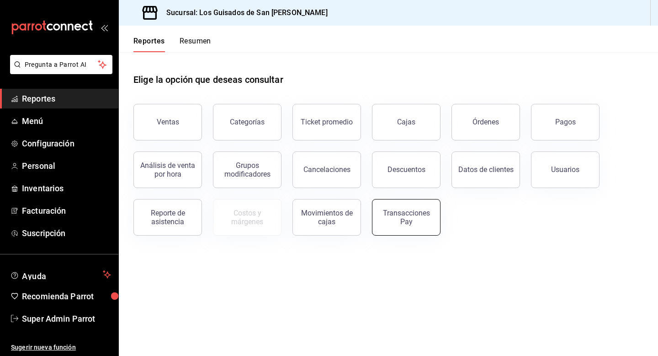
click at [407, 220] on div "Transacciones Pay" at bounding box center [406, 216] width 57 height 17
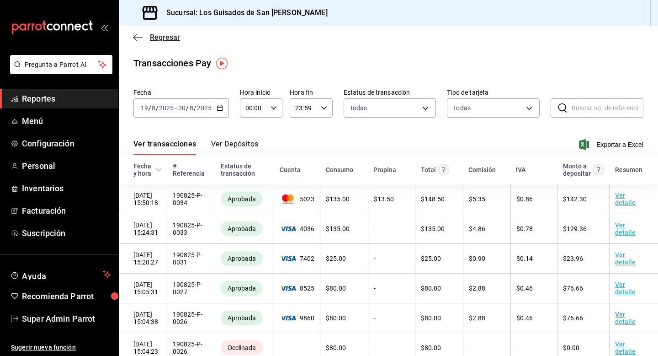
click at [165, 41] on span "Regresar" at bounding box center [165, 37] width 30 height 9
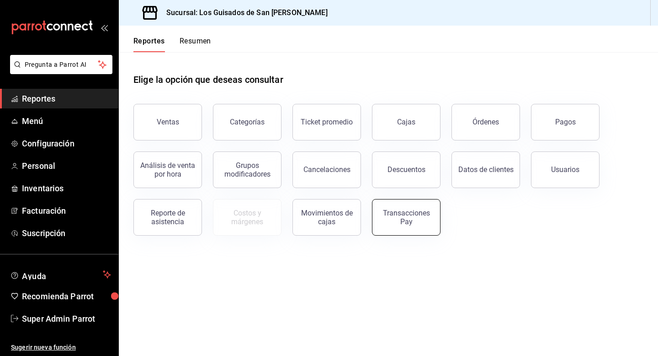
click at [393, 219] on div "Transacciones Pay" at bounding box center [406, 216] width 57 height 17
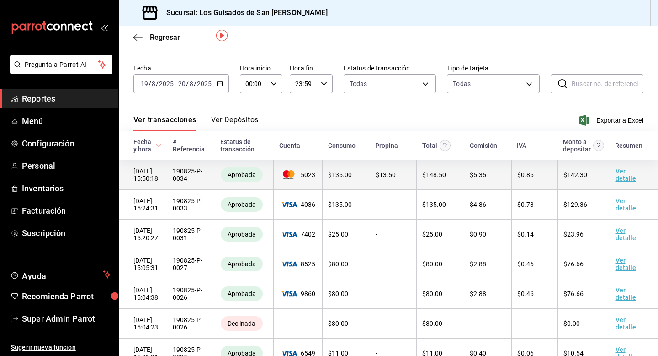
scroll to position [33, 0]
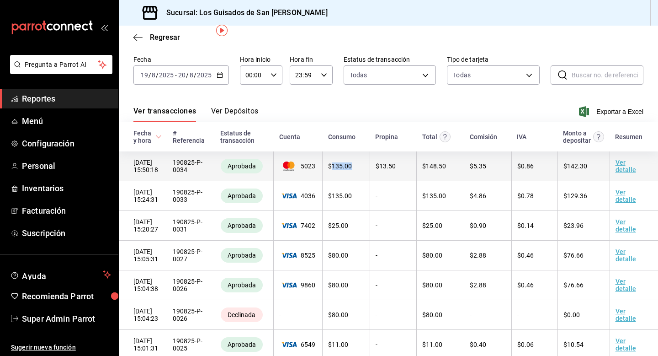
drag, startPoint x: 331, startPoint y: 168, endPoint x: 356, endPoint y: 169, distance: 24.7
click at [356, 169] on td "$ 135.00" at bounding box center [347, 166] width 48 height 30
drag, startPoint x: 382, startPoint y: 169, endPoint x: 399, endPoint y: 170, distance: 17.8
click at [399, 170] on td "$ 13.50" at bounding box center [393, 166] width 47 height 30
drag, startPoint x: 429, startPoint y: 169, endPoint x: 447, endPoint y: 168, distance: 17.4
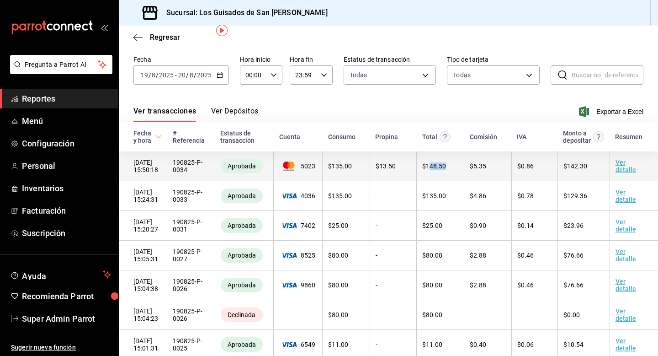
click at [447, 168] on td "$ 148.50" at bounding box center [441, 166] width 48 height 30
click at [477, 170] on td "$ 5.35" at bounding box center [488, 166] width 48 height 30
drag, startPoint x: 567, startPoint y: 168, endPoint x: 588, endPoint y: 172, distance: 21.4
click at [588, 172] on td "$ 142.30" at bounding box center [584, 166] width 52 height 30
click at [585, 178] on td "$ 142.30" at bounding box center [584, 166] width 52 height 30
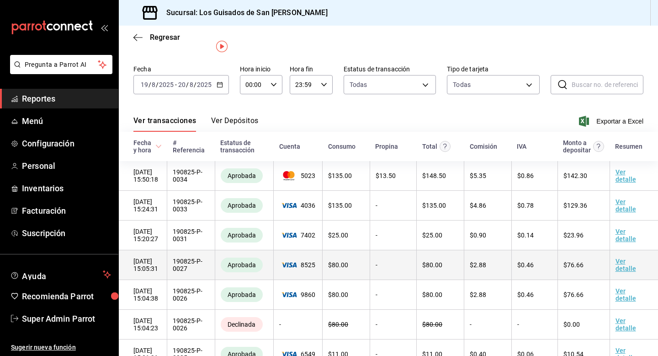
scroll to position [0, 0]
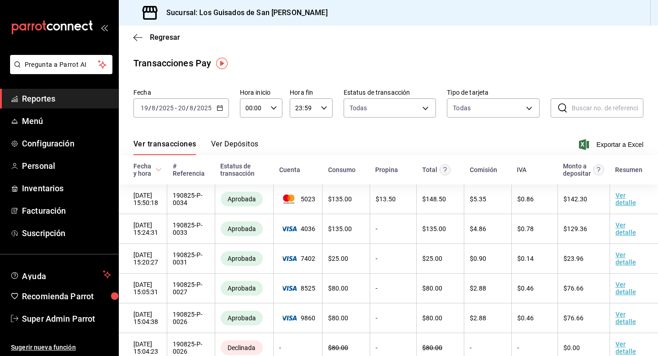
click at [220, 145] on button "Ver Depósitos" at bounding box center [235, 147] width 48 height 16
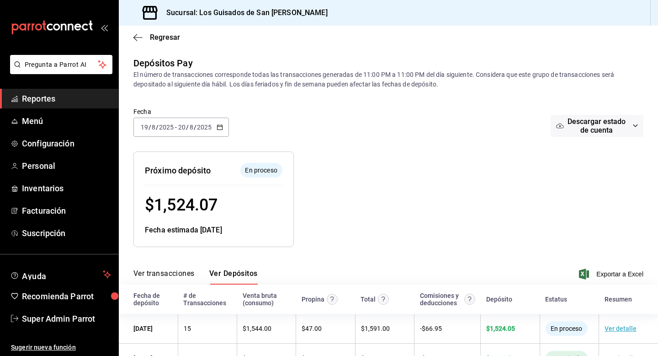
scroll to position [32, 0]
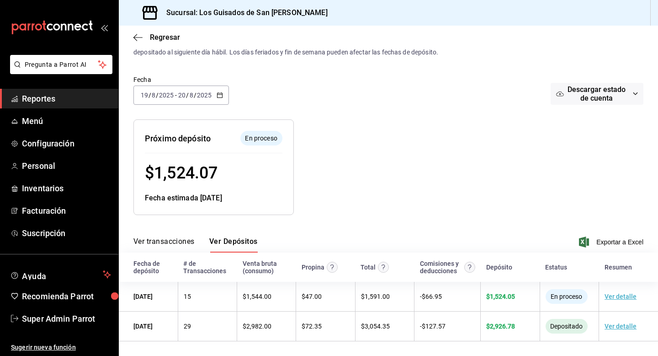
click at [220, 96] on icon "button" at bounding box center [220, 95] width 6 height 6
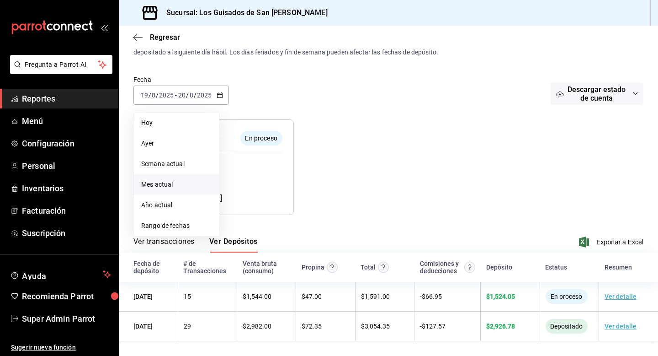
click at [174, 177] on li "Mes actual" at bounding box center [176, 184] width 85 height 21
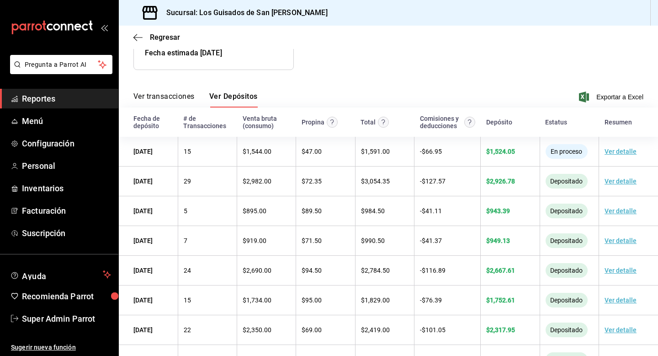
scroll to position [176, 0]
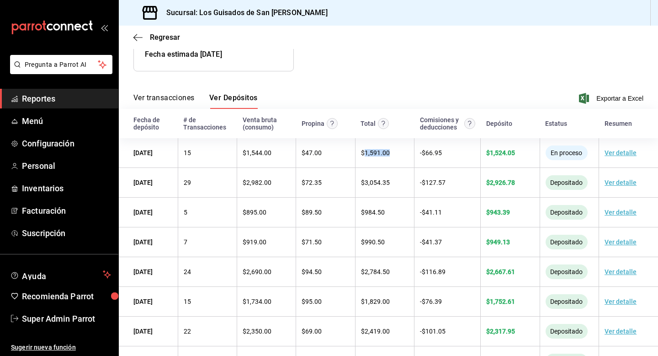
drag, startPoint x: 365, startPoint y: 153, endPoint x: 391, endPoint y: 153, distance: 26.5
click at [391, 153] on td "$ 1,591.00" at bounding box center [384, 153] width 59 height 30
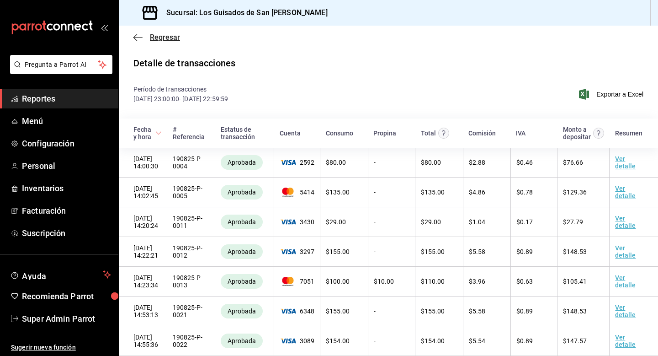
click at [161, 41] on span "Regresar" at bounding box center [165, 37] width 30 height 9
click at [165, 38] on span "Regresar" at bounding box center [165, 37] width 30 height 9
click at [166, 42] on div "Regresar" at bounding box center [388, 37] width 539 height 23
click at [162, 35] on span "Regresar" at bounding box center [165, 37] width 30 height 9
click at [53, 100] on span "Reportes" at bounding box center [66, 98] width 89 height 12
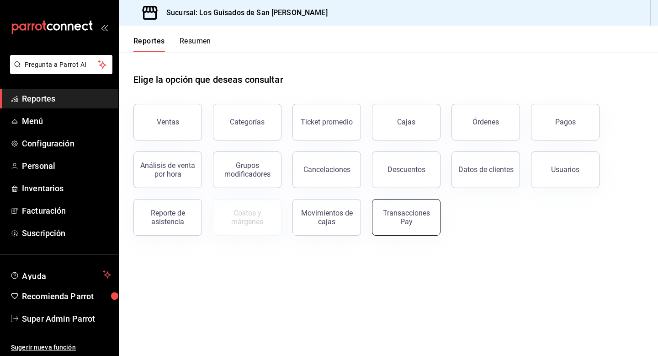
click at [413, 212] on div "Transacciones Pay" at bounding box center [406, 216] width 57 height 17
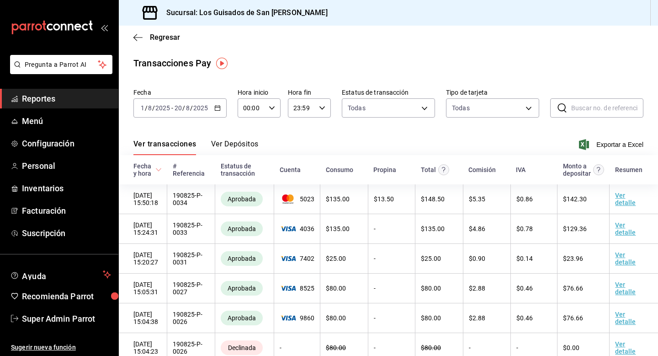
click at [230, 141] on button "Ver Depósitos" at bounding box center [235, 147] width 48 height 16
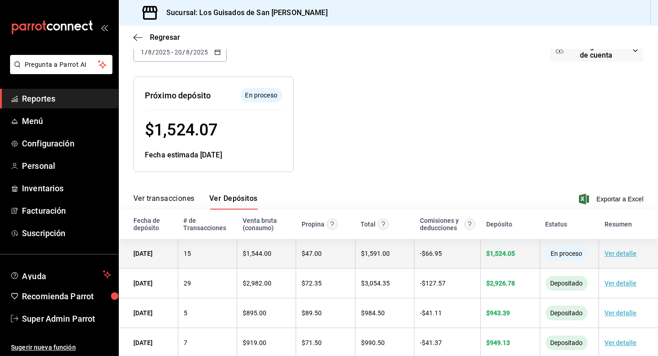
scroll to position [78, 0]
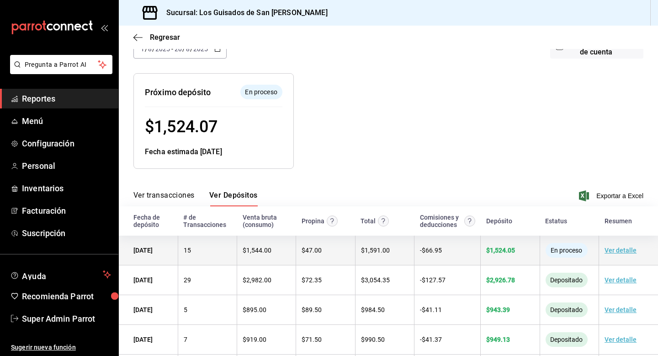
click at [621, 251] on link "Ver detalle" at bounding box center [621, 249] width 32 height 7
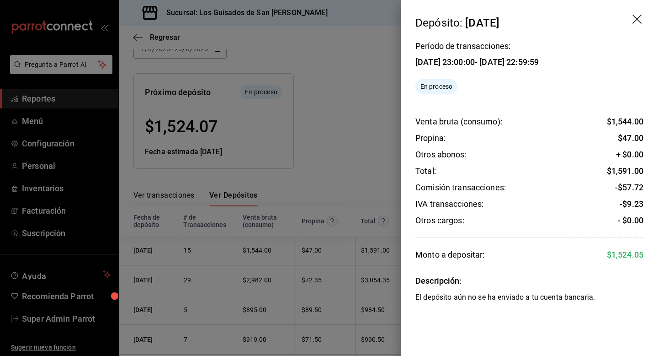
click at [643, 18] on icon "drag" at bounding box center [638, 20] width 11 height 11
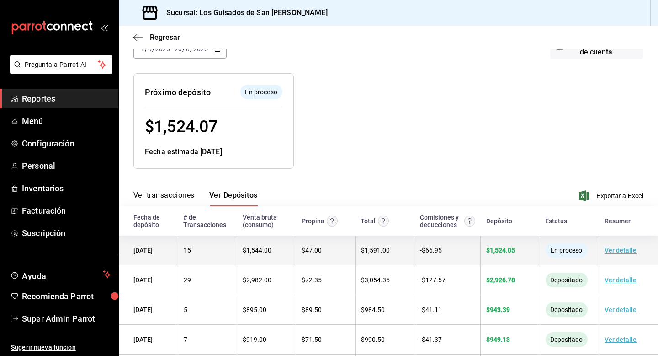
click at [624, 252] on link "Ver detalle" at bounding box center [621, 249] width 32 height 7
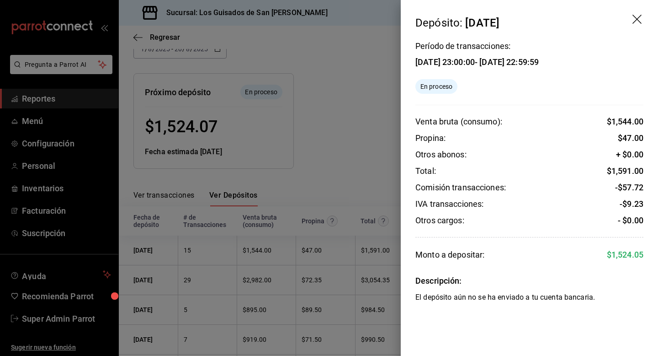
click at [636, 15] on icon "drag" at bounding box center [638, 20] width 11 height 11
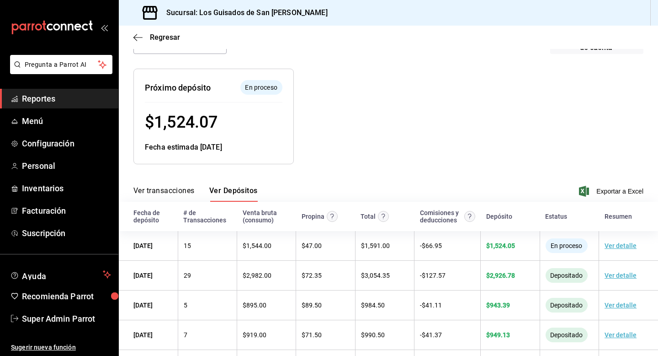
scroll to position [0, 0]
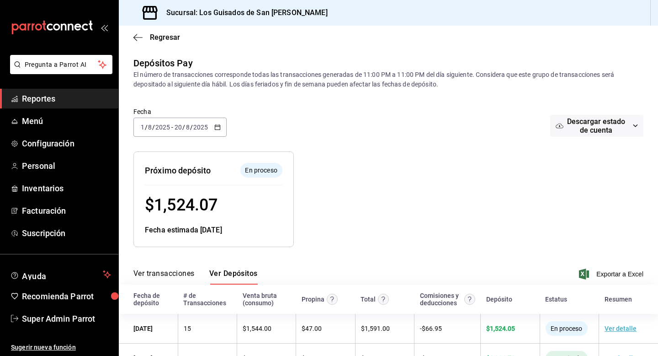
click at [575, 127] on span "Descargar estado de cuenta" at bounding box center [597, 125] width 66 height 17
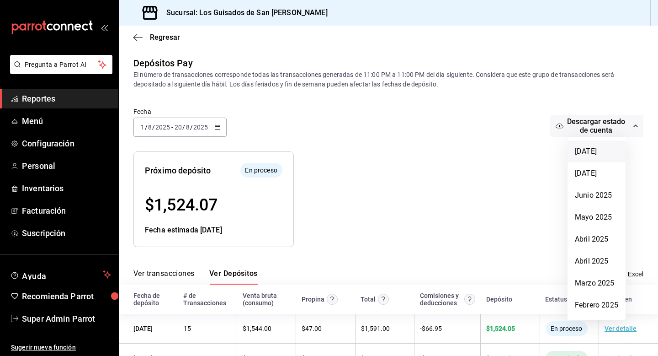
click at [583, 152] on li "Julio 2025" at bounding box center [597, 151] width 58 height 22
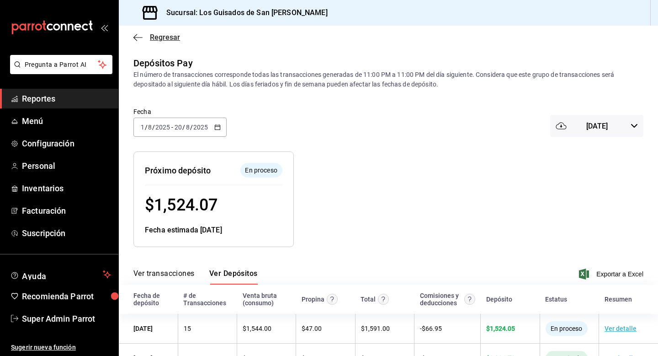
click at [172, 38] on span "Regresar" at bounding box center [165, 37] width 30 height 9
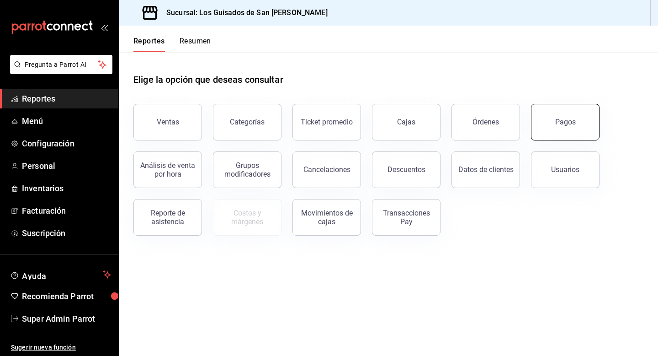
click at [573, 131] on button "Pagos" at bounding box center [565, 122] width 69 height 37
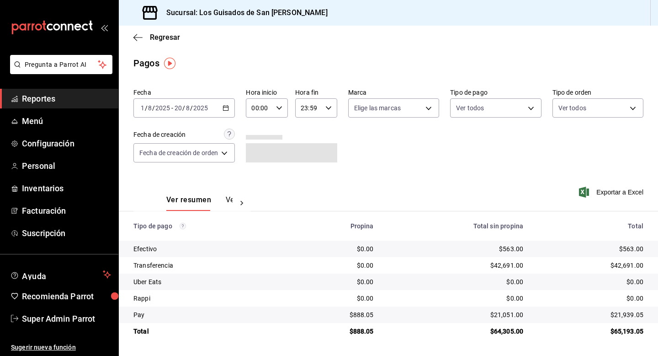
click at [234, 105] on div "2025-08-01 1 / 8 / 2025 - 2025-08-20 20 / 8 / 2025" at bounding box center [183, 107] width 101 height 19
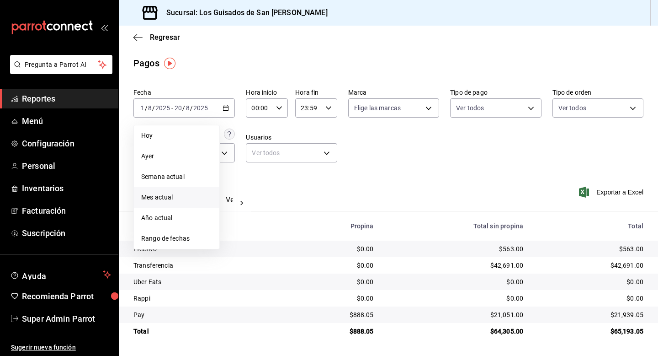
click at [182, 197] on span "Mes actual" at bounding box center [176, 197] width 71 height 10
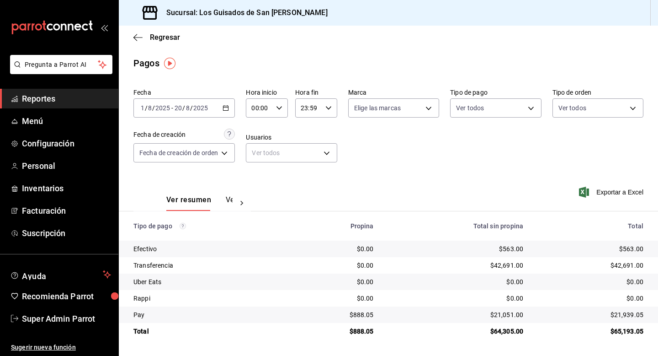
click at [192, 315] on div "Pay" at bounding box center [208, 314] width 150 height 9
click at [51, 98] on span "Reportes" at bounding box center [66, 98] width 89 height 12
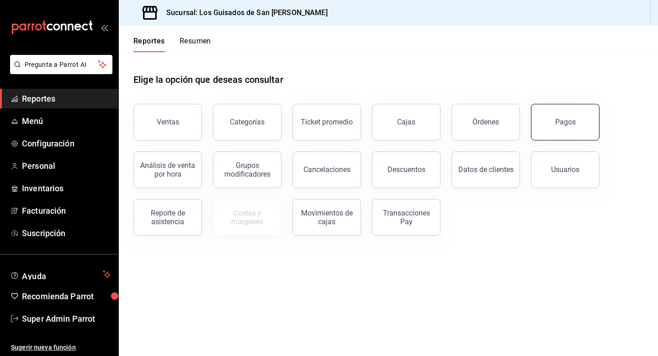
click at [577, 133] on button "Pagos" at bounding box center [565, 122] width 69 height 37
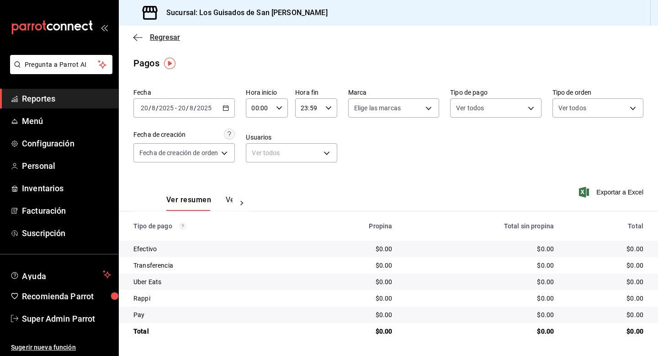
click at [171, 39] on span "Regresar" at bounding box center [165, 37] width 30 height 9
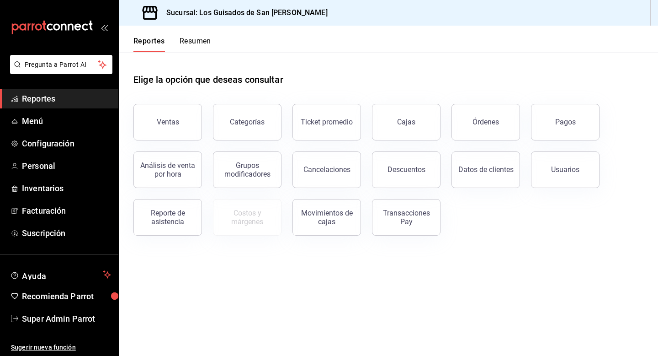
click at [565, 139] on div "Pagos" at bounding box center [560, 117] width 80 height 48
click at [549, 126] on button "Pagos" at bounding box center [565, 122] width 69 height 37
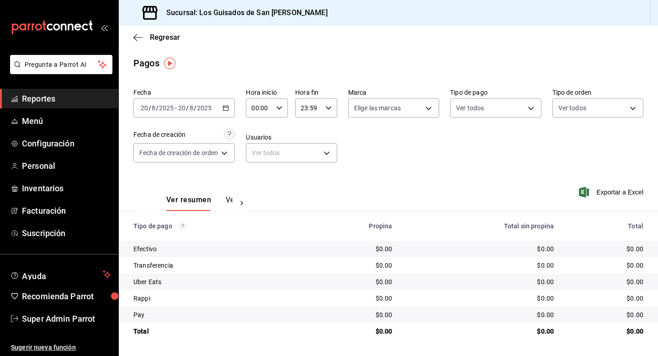
click at [238, 202] on icon at bounding box center [241, 202] width 9 height 9
click at [166, 33] on span "Regresar" at bounding box center [165, 37] width 30 height 9
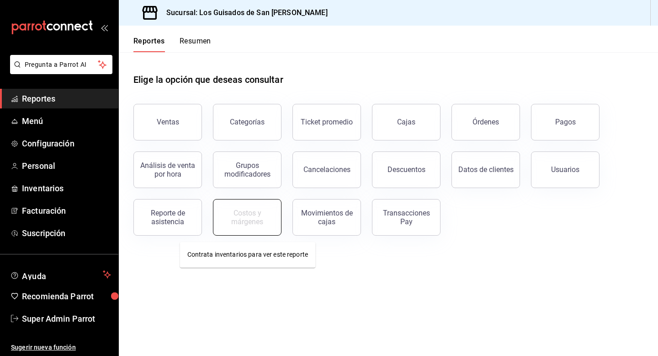
click at [244, 209] on div "Costos y márgenes" at bounding box center [247, 216] width 57 height 17
click at [245, 249] on body "Pregunta a Parrot AI Reportes Menú Configuración Personal Inventarios Facturaci…" at bounding box center [329, 178] width 658 height 356
click at [262, 223] on div "Costos y márgenes" at bounding box center [247, 216] width 57 height 17
click at [39, 245] on div "Pregunta a Parrot AI Reportes Menú Configuración Personal Inventarios Facturaci…" at bounding box center [59, 205] width 118 height 301
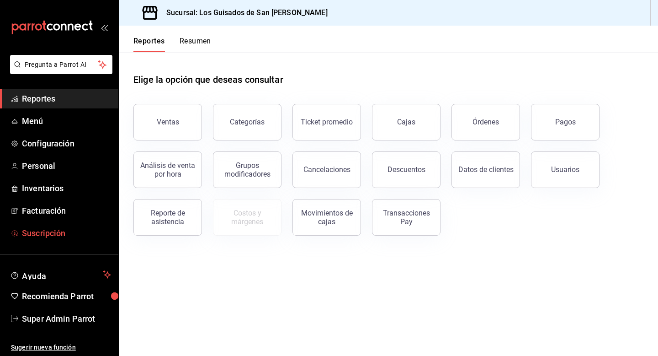
click at [39, 239] on link "Suscripción" at bounding box center [59, 233] width 118 height 20
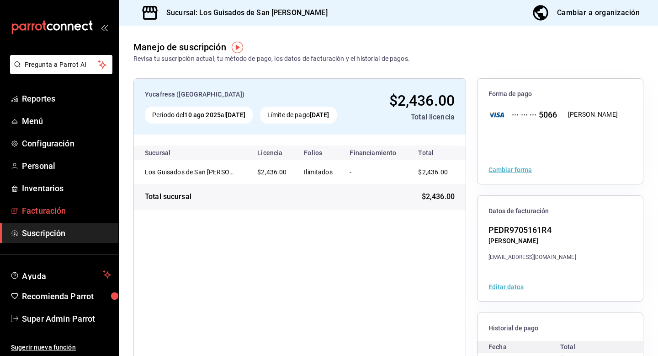
click at [40, 215] on span "Facturación" at bounding box center [66, 210] width 89 height 12
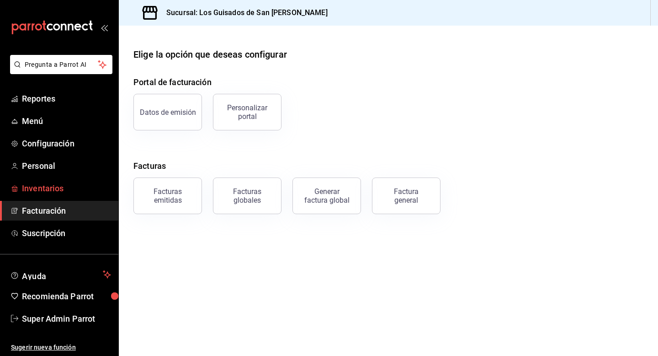
click at [38, 191] on span "Inventarios" at bounding box center [66, 188] width 89 height 12
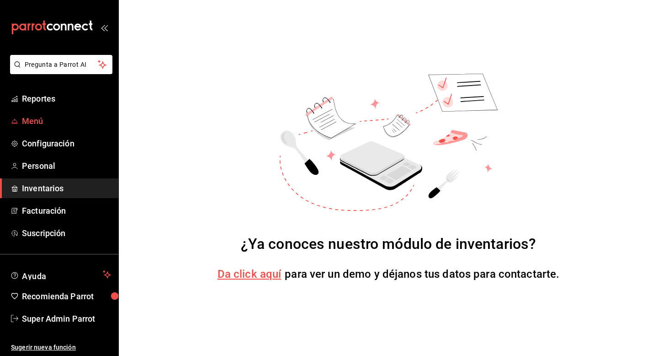
click at [48, 115] on span "Menú" at bounding box center [66, 121] width 89 height 12
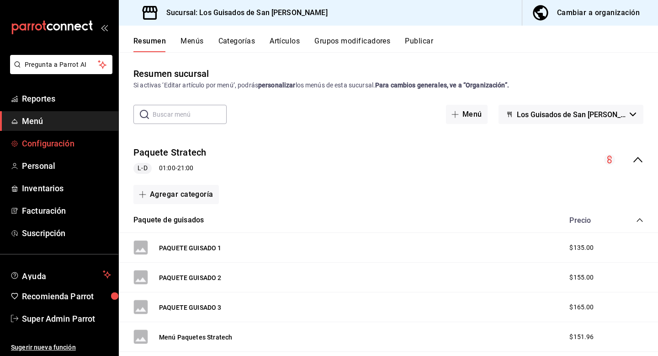
click at [38, 145] on span "Configuración" at bounding box center [66, 143] width 89 height 12
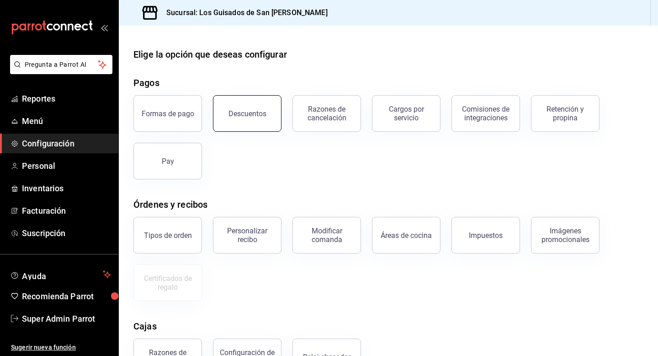
click at [235, 119] on button "Descuentos" at bounding box center [247, 113] width 69 height 37
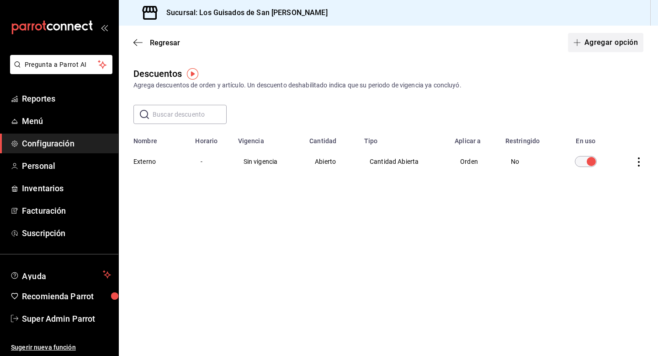
click at [600, 46] on button "Agregar opción" at bounding box center [605, 42] width 75 height 19
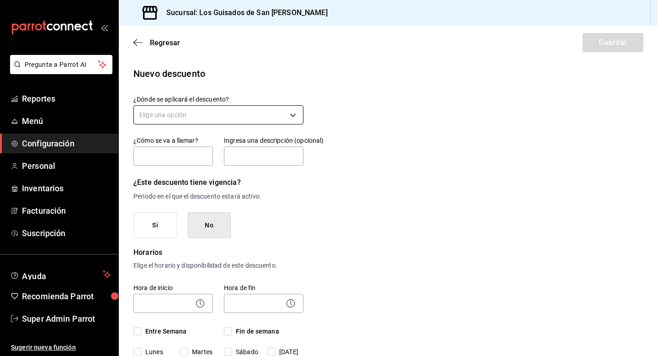
click at [233, 114] on body "Pregunta a Parrot AI Reportes Menú Configuración Personal Inventarios Facturaci…" at bounding box center [329, 178] width 658 height 356
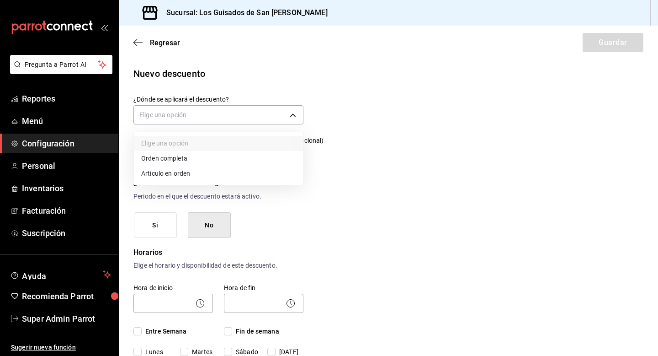
click at [196, 159] on li "Orden completa" at bounding box center [218, 158] width 169 height 15
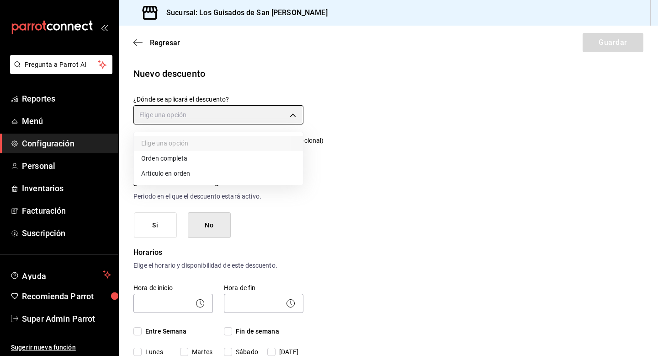
type input "ORDER"
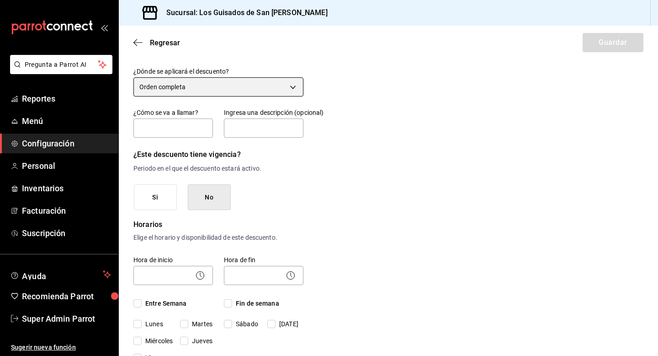
scroll to position [30, 0]
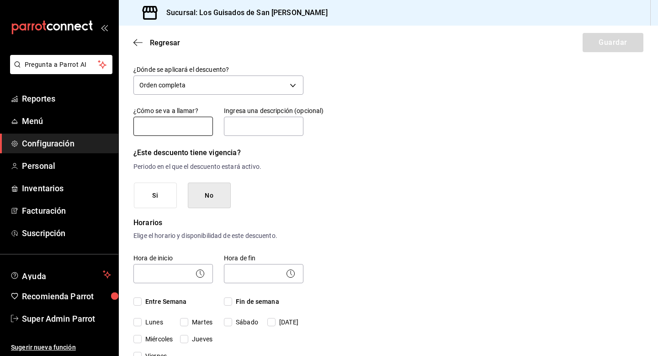
click at [179, 128] on input "text" at bounding box center [173, 126] width 80 height 19
click at [168, 128] on input "text" at bounding box center [173, 126] width 80 height 19
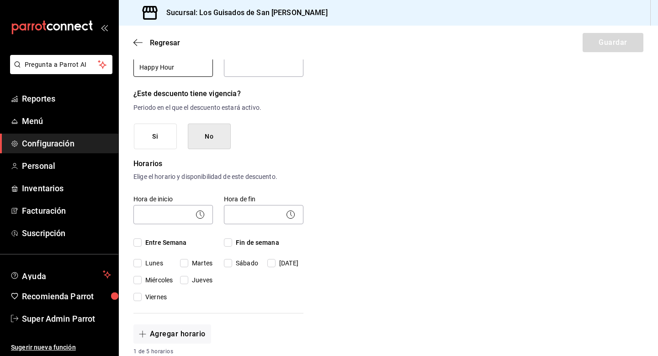
scroll to position [93, 0]
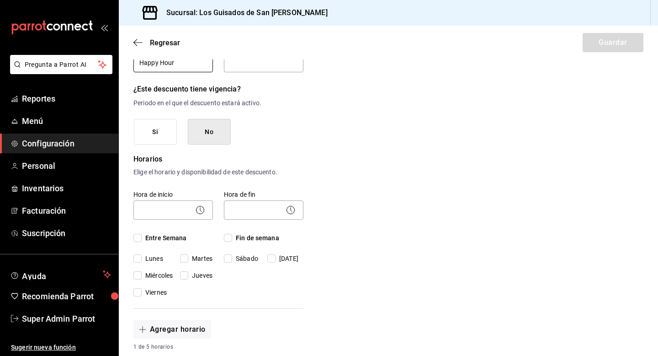
type input "Happy Hour"
click at [157, 135] on button "Si" at bounding box center [155, 132] width 43 height 26
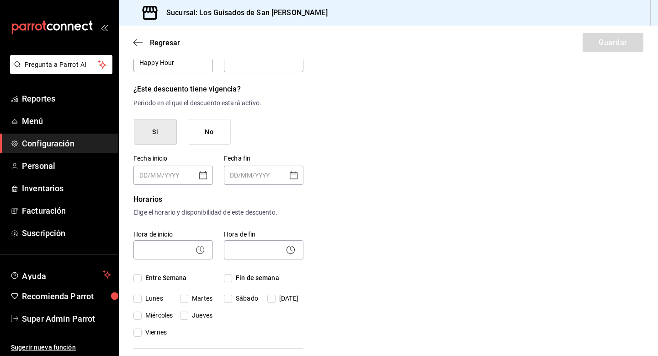
type input "DD/MM/YYYY"
click at [176, 170] on input "DD/MM/YYYY" at bounding box center [166, 175] width 55 height 18
click at [200, 173] on icon "Open calendar" at bounding box center [203, 175] width 11 height 11
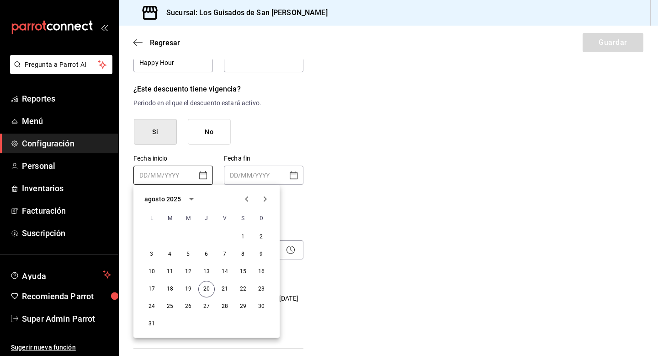
click at [283, 157] on p "Fecha fin" at bounding box center [264, 159] width 80 height 10
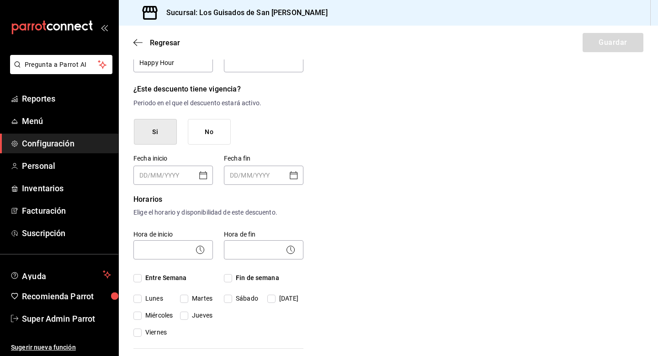
click at [296, 176] on icon "Open calendar" at bounding box center [293, 175] width 11 height 11
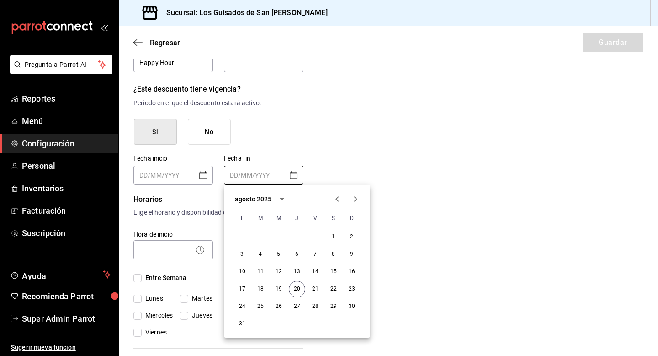
click at [381, 173] on div "Nuevo descuento ¿Dónde se aplicará el descuento? Orden completa ORDER ¿Cómo se …" at bounding box center [388, 339] width 539 height 733
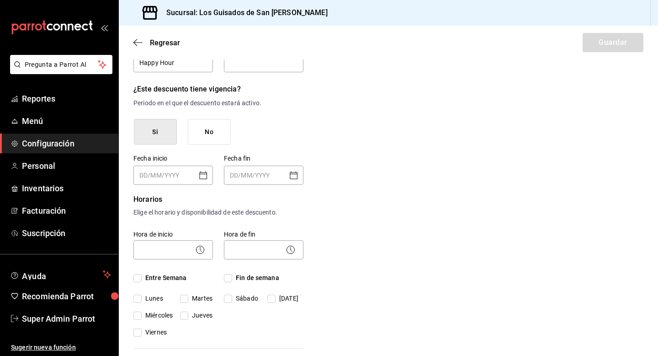
click at [381, 173] on div "Nuevo descuento ¿Dónde se aplicará el descuento? Orden completa ORDER ¿Cómo se …" at bounding box center [388, 339] width 539 height 733
click at [224, 135] on button "No" at bounding box center [209, 132] width 43 height 26
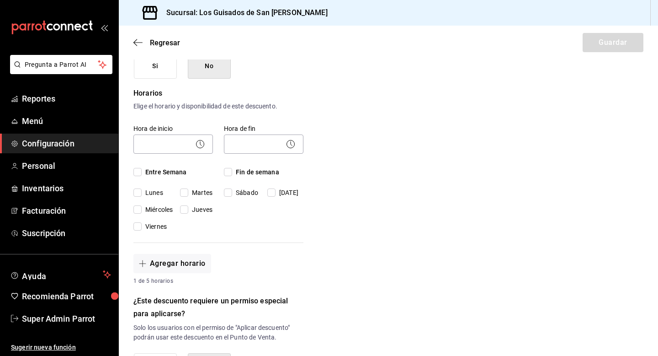
scroll to position [162, 0]
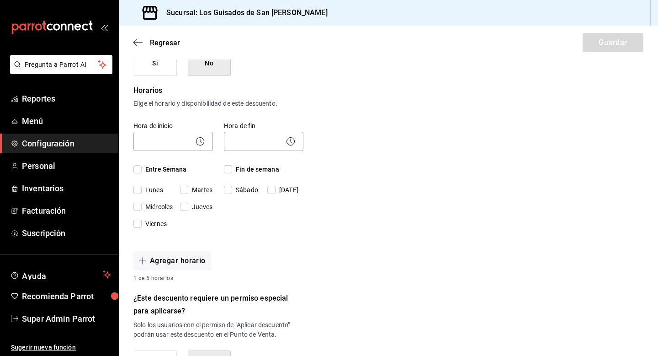
click at [138, 205] on input "Miércoles" at bounding box center [137, 206] width 8 height 8
checkbox input "true"
click at [181, 137] on body "Pregunta a Parrot AI Reportes Menú Configuración Personal Inventarios Facturaci…" at bounding box center [329, 178] width 658 height 356
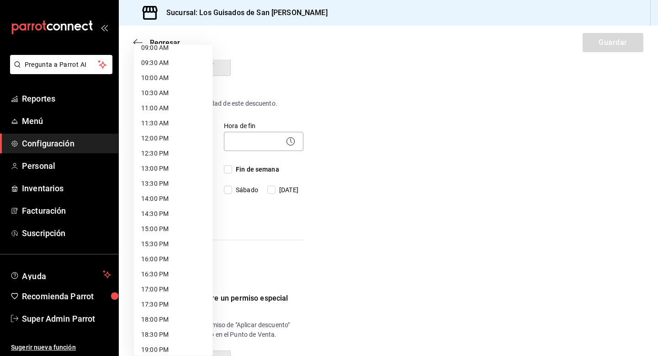
scroll to position [282, 0]
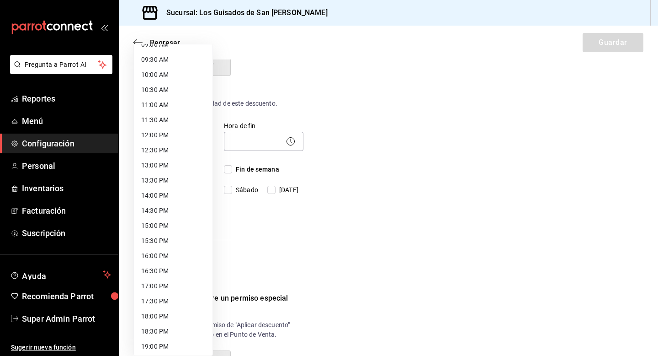
click at [172, 280] on li "17:00 PM" at bounding box center [173, 285] width 79 height 15
type input "17:00"
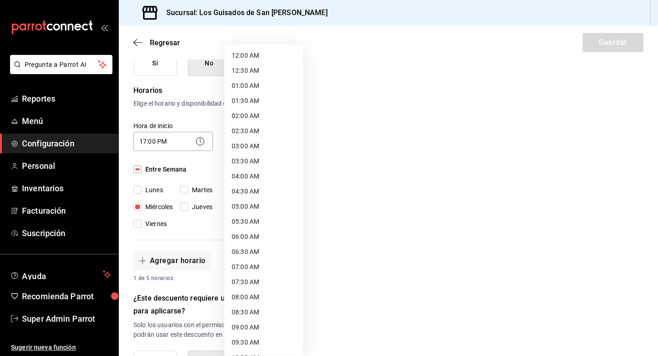
click at [250, 146] on body "Pregunta a Parrot AI Reportes Menú Configuración Personal Inventarios Facturaci…" at bounding box center [329, 178] width 658 height 356
click at [259, 166] on li "18:00 PM" at bounding box center [263, 162] width 79 height 15
type input "18:00"
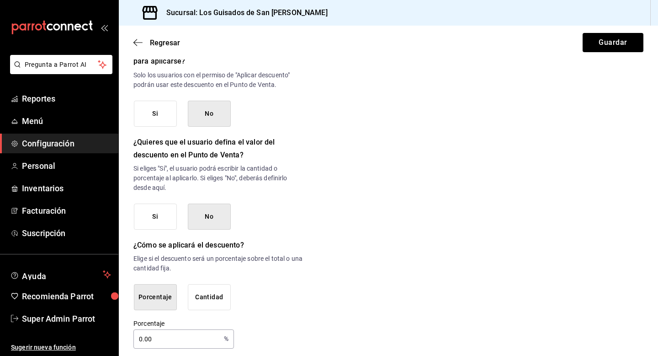
scroll to position [419, 0]
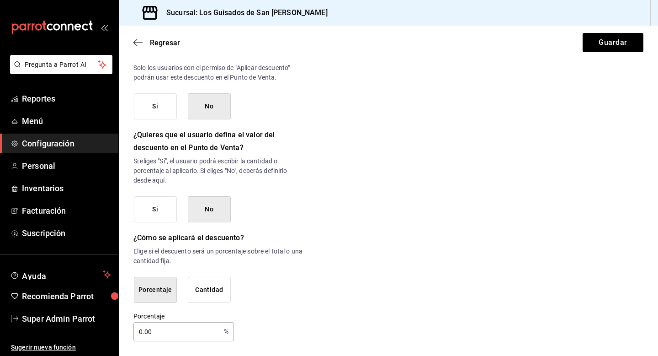
click at [157, 209] on button "Si" at bounding box center [155, 209] width 43 height 26
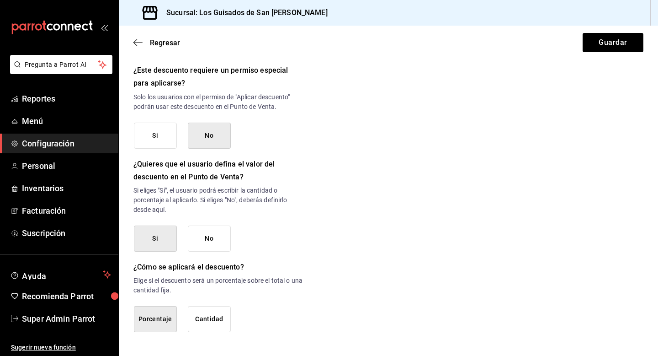
click at [199, 233] on button "No" at bounding box center [209, 238] width 43 height 26
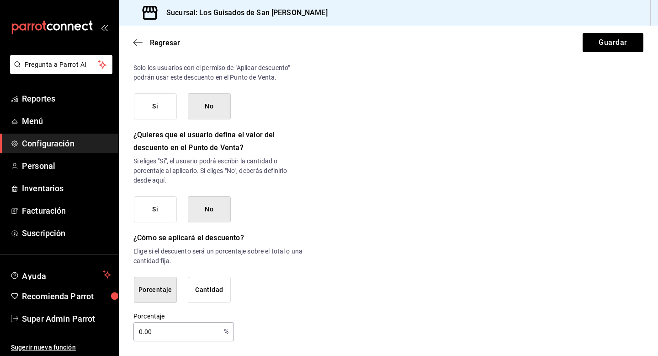
click at [138, 330] on input "0.00" at bounding box center [176, 331] width 87 height 18
click at [199, 290] on button "Cantidad" at bounding box center [209, 290] width 43 height 26
click at [171, 292] on button "Porcentaje" at bounding box center [155, 290] width 43 height 26
click at [297, 197] on div "Si No" at bounding box center [219, 209] width 170 height 26
click at [50, 121] on span "Menú" at bounding box center [66, 121] width 89 height 12
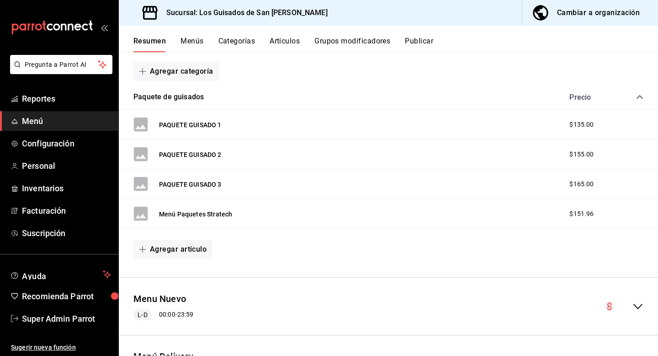
scroll to position [134, 0]
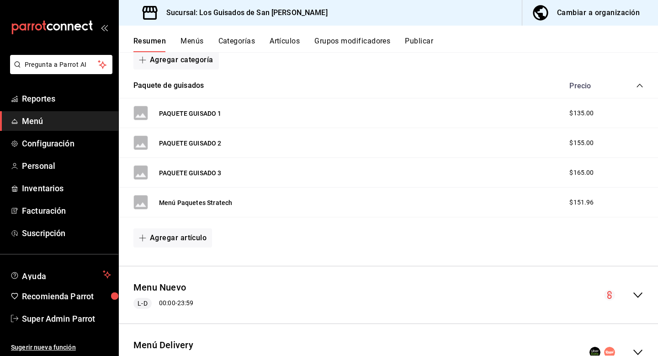
click at [196, 39] on button "Menús" at bounding box center [192, 45] width 23 height 16
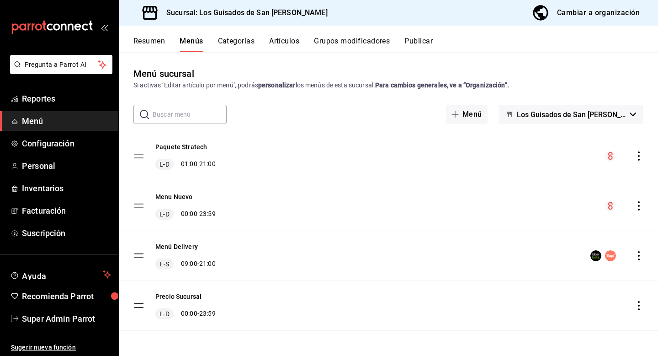
click at [641, 154] on icon "actions" at bounding box center [638, 155] width 9 height 9
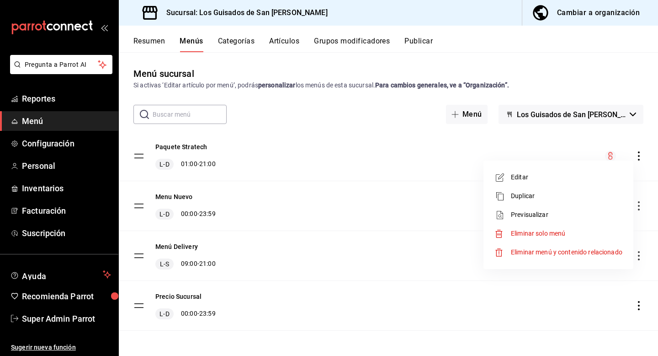
click at [589, 212] on span "Previsualizar" at bounding box center [567, 215] width 112 height 10
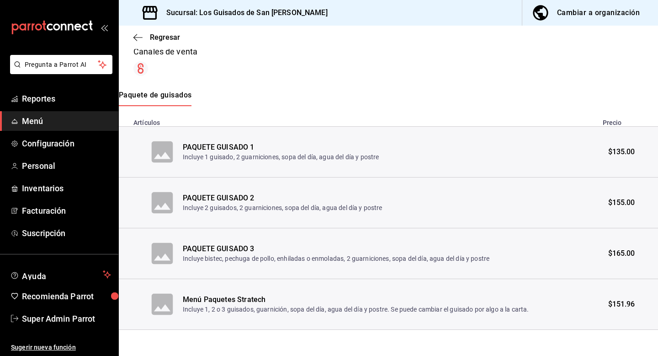
scroll to position [152, 0]
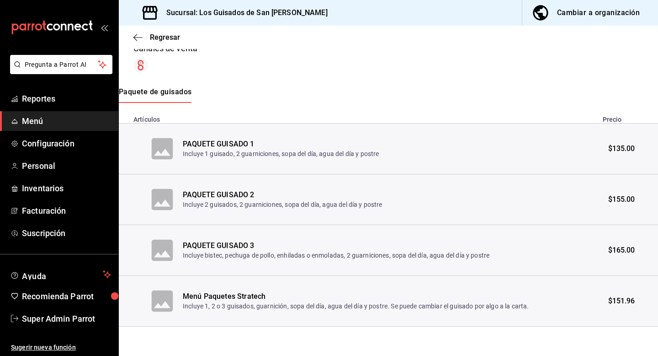
drag, startPoint x: 319, startPoint y: 308, endPoint x: 376, endPoint y: 304, distance: 57.3
click at [376, 304] on p "Incluye 1, 2 o 3 guisados, guarnición, sopa del día, agua del día y postre. Se …" at bounding box center [356, 305] width 346 height 9
drag, startPoint x: 376, startPoint y: 304, endPoint x: 415, endPoint y: 308, distance: 39.0
click at [415, 308] on p "Incluye 1, 2 o 3 guisados, guarnición, sopa del día, agua del día y postre. Se …" at bounding box center [356, 305] width 346 height 9
click at [410, 319] on th "Menú Paquetes Stratech Incluye 1, 2 o 3 guisados, guarnición, sopa del día, agu…" at bounding box center [390, 301] width 415 height 51
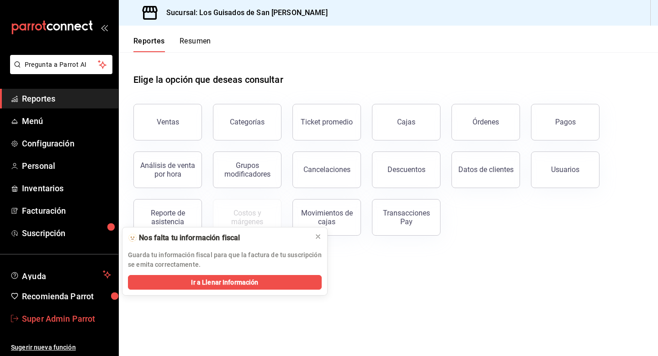
click at [56, 318] on span "Super Admin Parrot" at bounding box center [66, 318] width 89 height 12
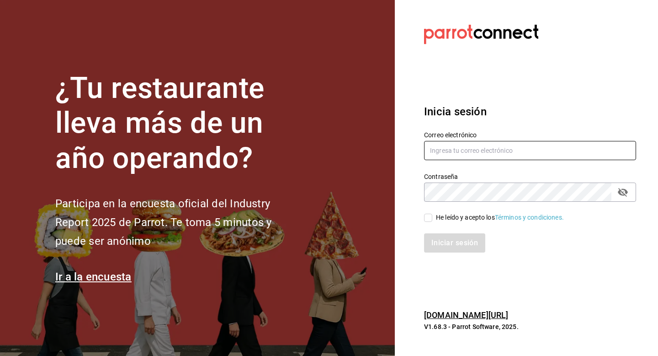
click at [444, 153] on input "text" at bounding box center [530, 150] width 212 height 19
click at [464, 141] on input "gree" at bounding box center [530, 150] width 212 height 19
click at [463, 149] on input "gree" at bounding box center [530, 150] width 212 height 19
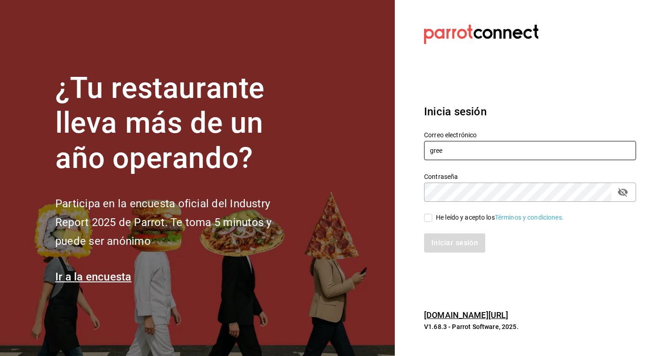
paste input "n@[DOMAIN_NAME]"
type input "[PERSON_NAME][EMAIL_ADDRESS][DOMAIN_NAME]"
click at [431, 217] on input "He leído y acepto los Términos y condiciones." at bounding box center [428, 217] width 8 height 8
checkbox input "true"
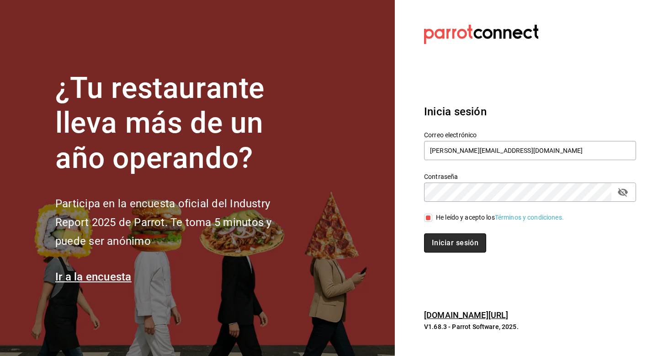
click at [431, 240] on button "Iniciar sesión" at bounding box center [455, 242] width 62 height 19
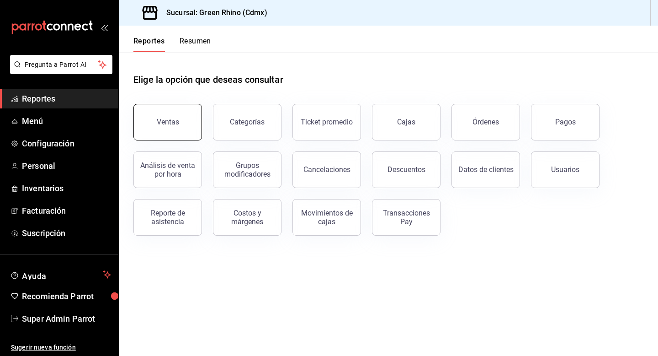
click at [179, 122] on button "Ventas" at bounding box center [167, 122] width 69 height 37
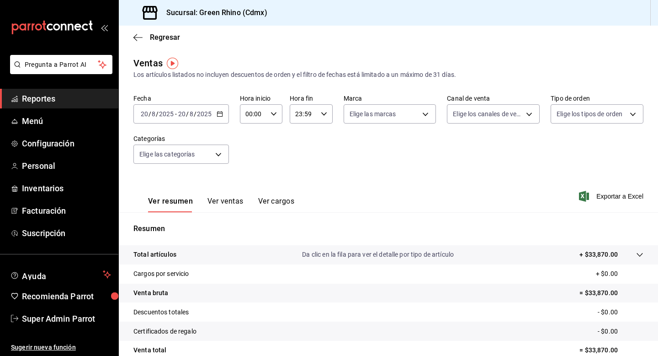
click at [220, 112] on \(Stroke\) "button" at bounding box center [219, 114] width 5 height 5
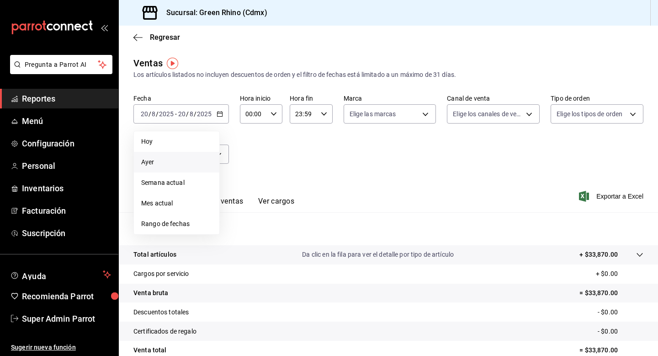
click at [185, 160] on span "Ayer" at bounding box center [176, 162] width 71 height 10
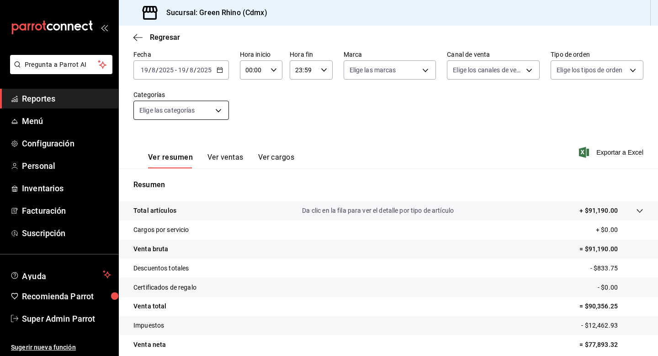
scroll to position [37, 0]
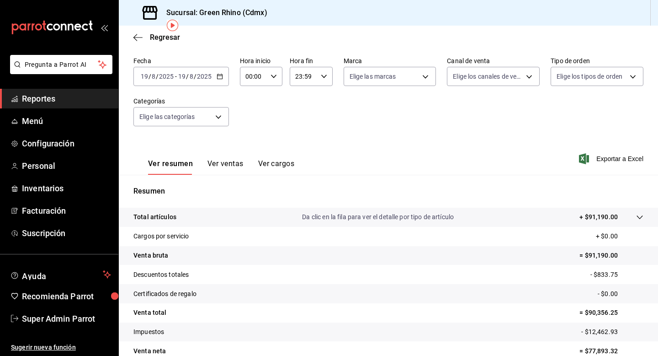
click at [221, 68] on div "[DATE] [DATE] - [DATE] [DATE]" at bounding box center [181, 76] width 96 height 19
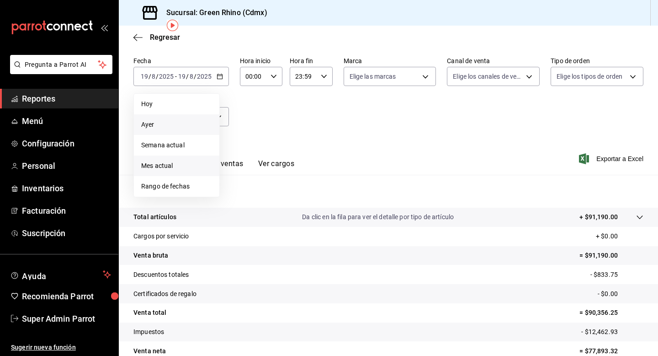
click at [174, 168] on span "Mes actual" at bounding box center [176, 166] width 71 height 10
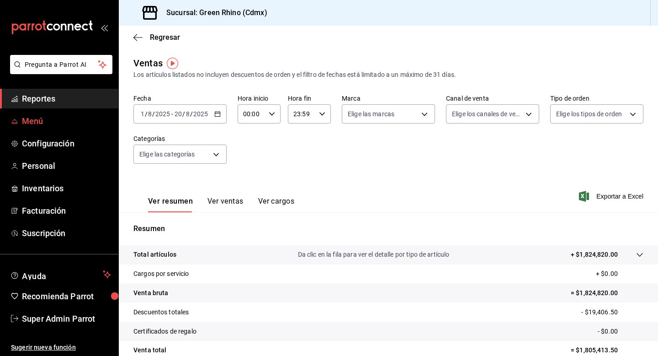
click at [27, 124] on span "Menú" at bounding box center [66, 121] width 89 height 12
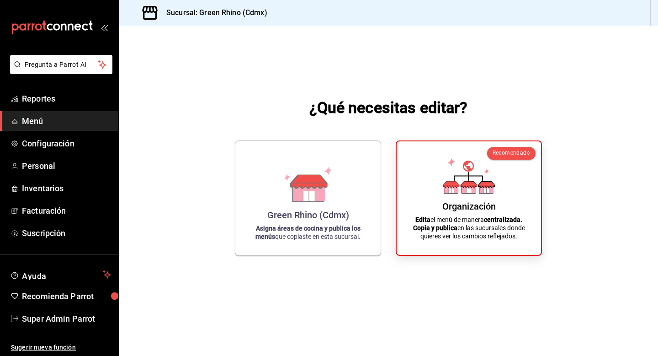
click at [35, 121] on span "Menú" at bounding box center [66, 121] width 89 height 12
click at [274, 168] on div "[PERSON_NAME] Rhino (Cdmx) Asigna áreas de cocina y publica los menús que copia…" at bounding box center [307, 196] width 123 height 100
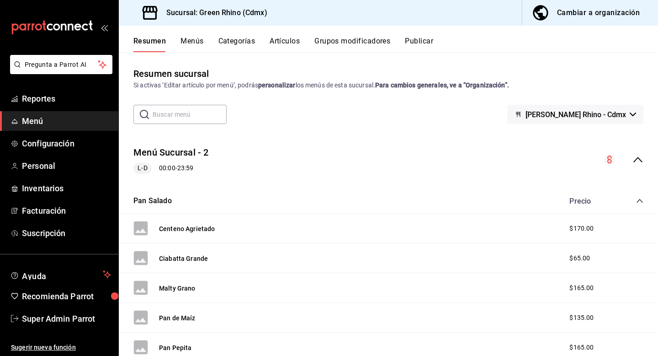
click at [191, 42] on button "Menús" at bounding box center [192, 45] width 23 height 16
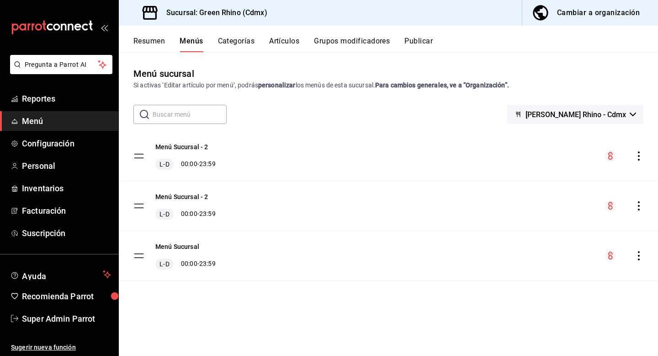
click at [638, 152] on icon "actions" at bounding box center [639, 155] width 2 height 9
click at [580, 179] on span "Previsualizar" at bounding box center [567, 177] width 112 height 10
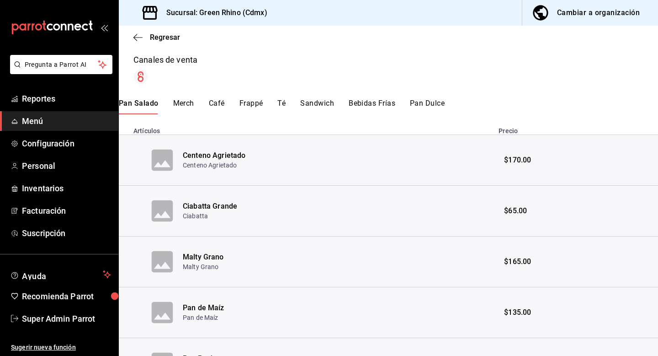
scroll to position [149, 0]
